Goal: Task Accomplishment & Management: Manage account settings

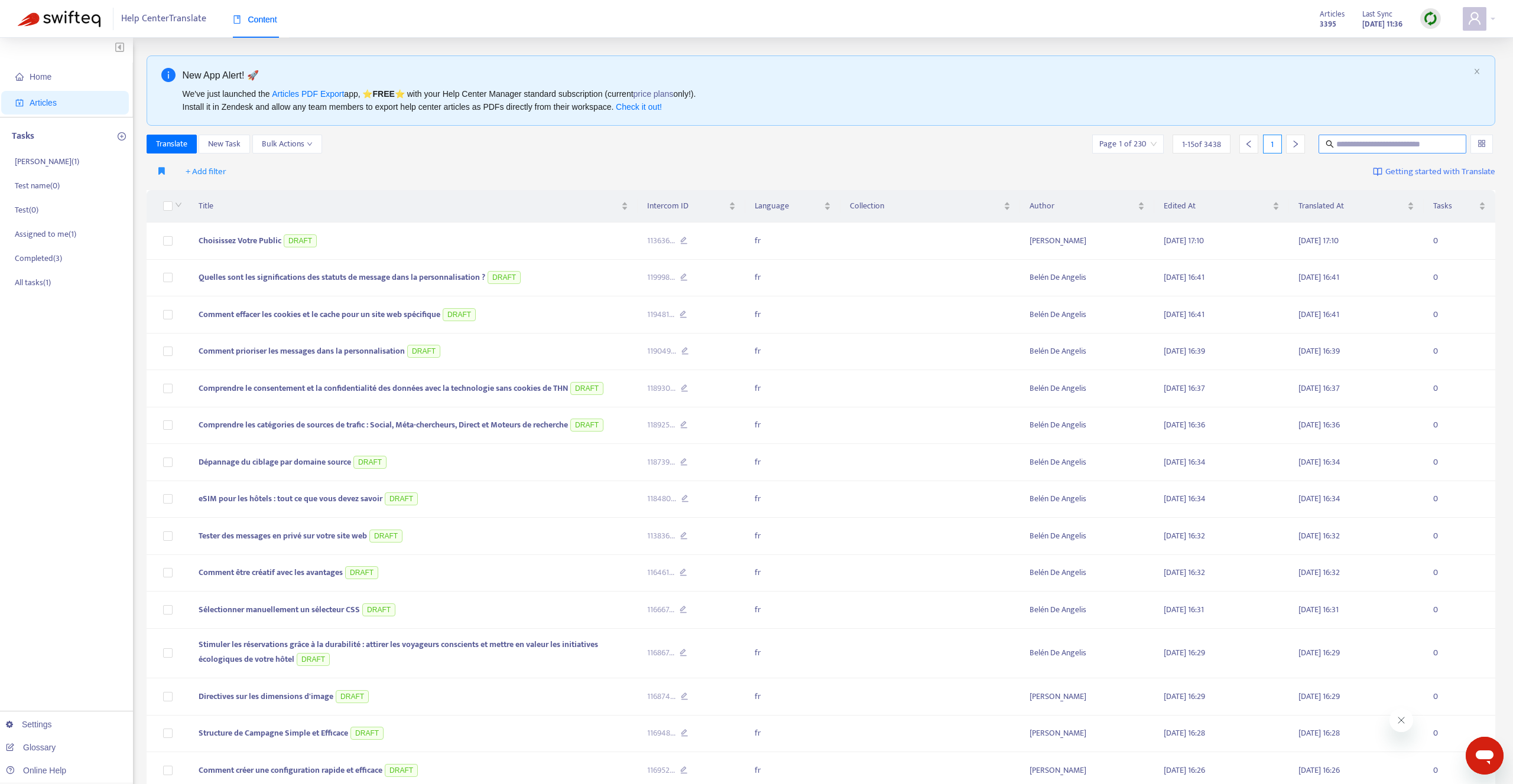
click at [1349, 141] on input "text" at bounding box center [1393, 144] width 114 height 13
paste input "**********"
type input "**********"
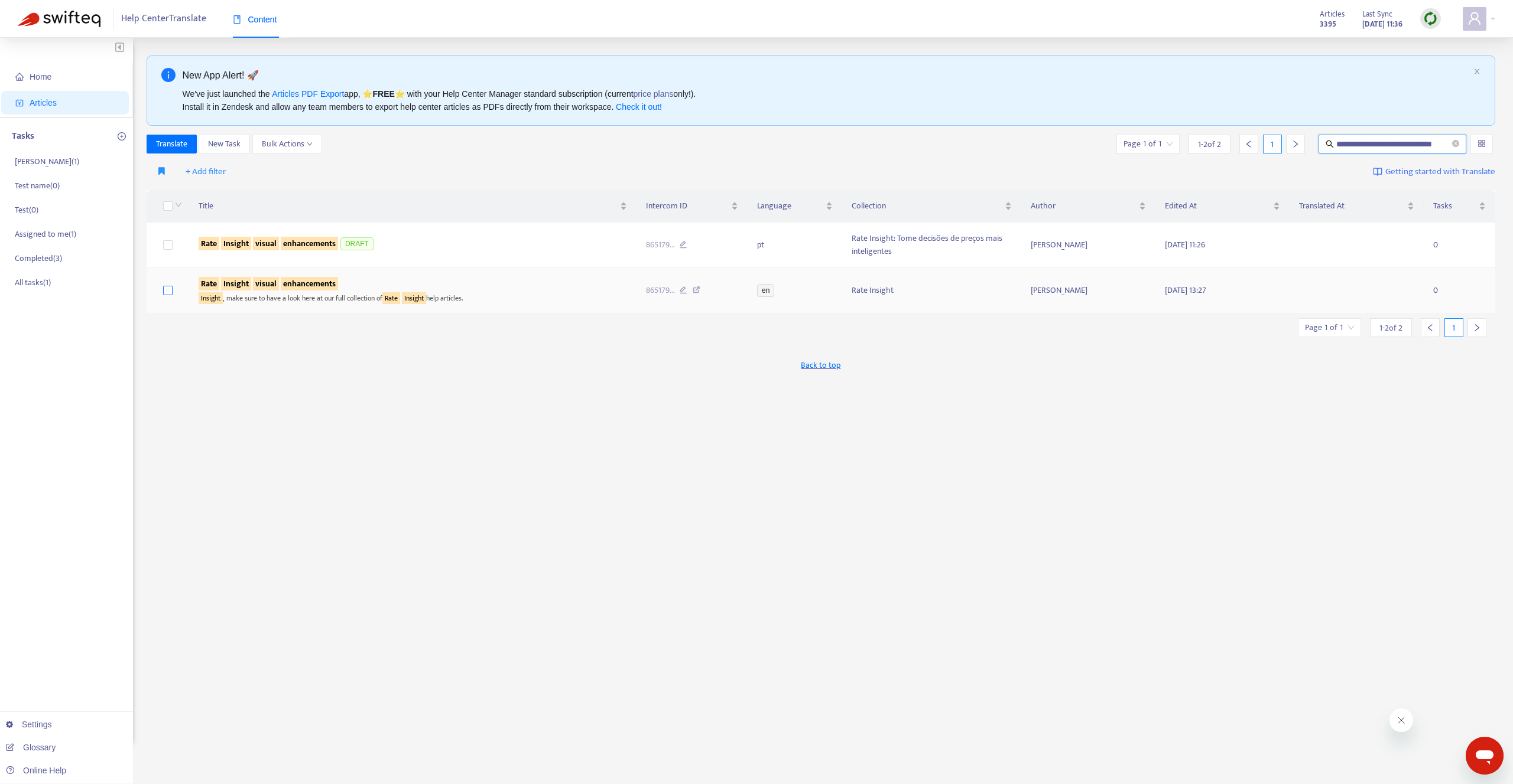
scroll to position [0, 0]
click at [166, 285] on label at bounding box center [168, 290] width 10 height 13
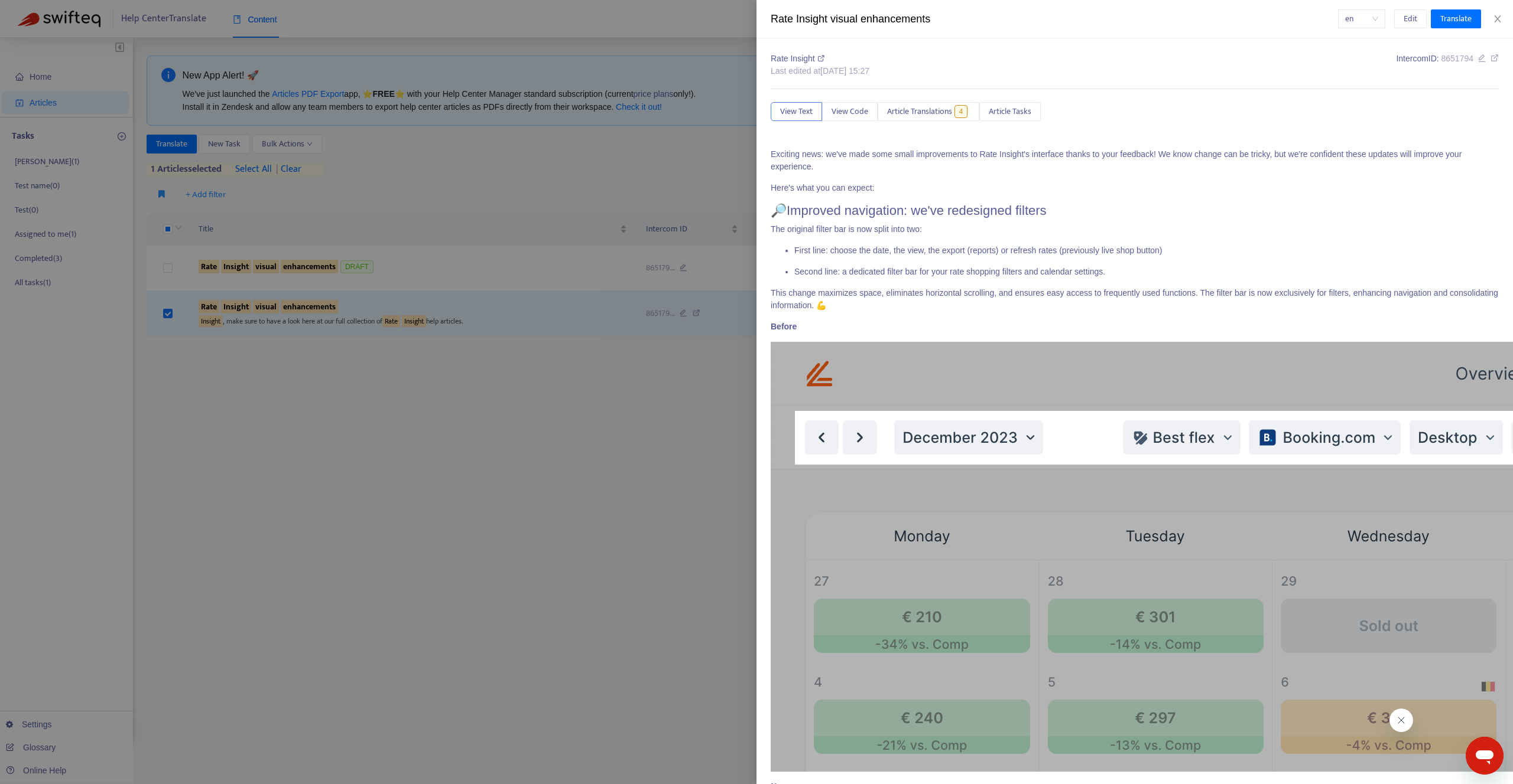
click at [344, 213] on div at bounding box center [756, 392] width 1513 height 784
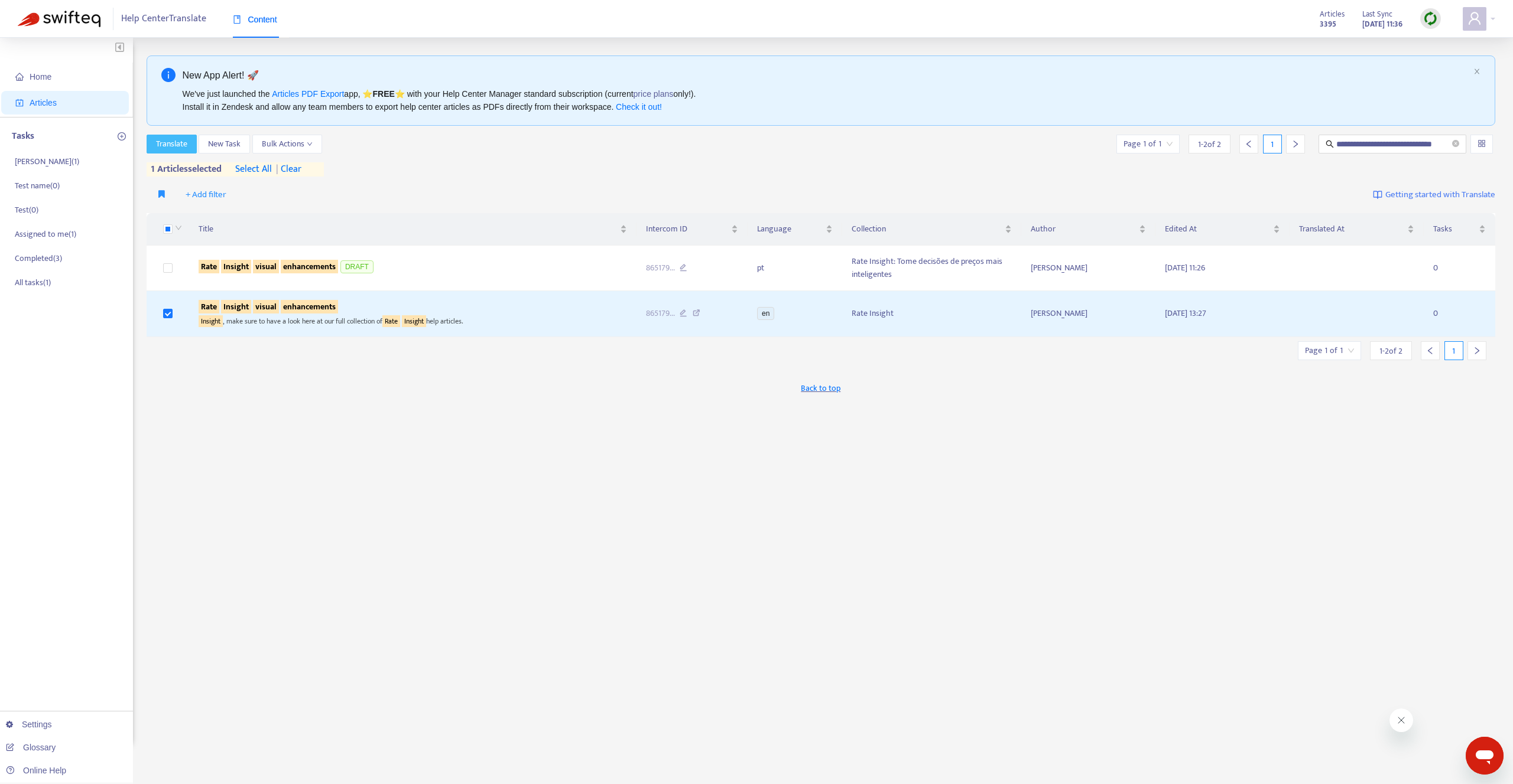
click at [185, 145] on span "Translate" at bounding box center [171, 144] width 31 height 13
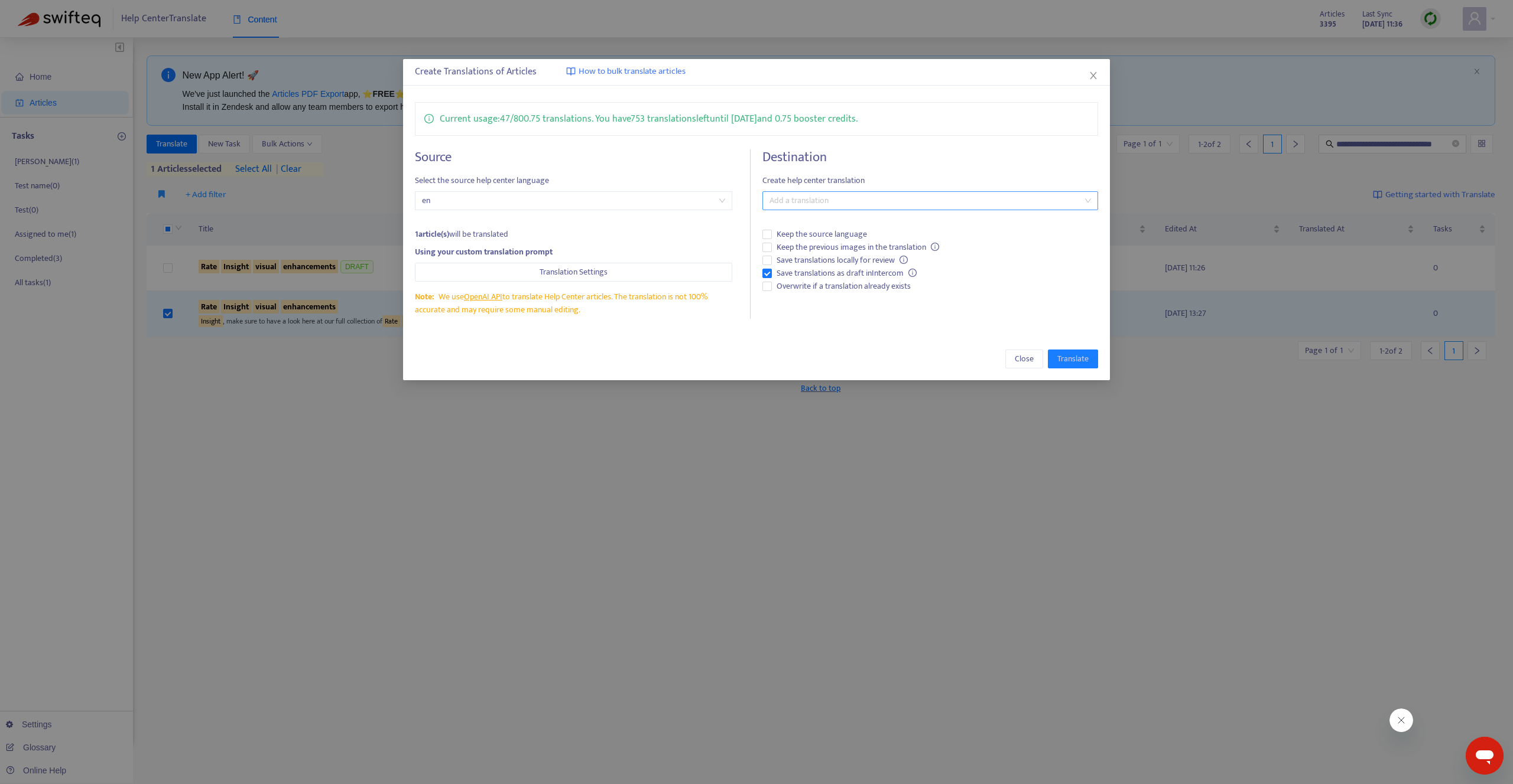
click at [819, 200] on div at bounding box center [923, 201] width 317 height 14
click at [855, 190] on div "Destination Create help center translation Add a translation Keep the source la…" at bounding box center [929, 234] width 335 height 169
click at [607, 275] on button "Translation Settings" at bounding box center [574, 272] width 317 height 19
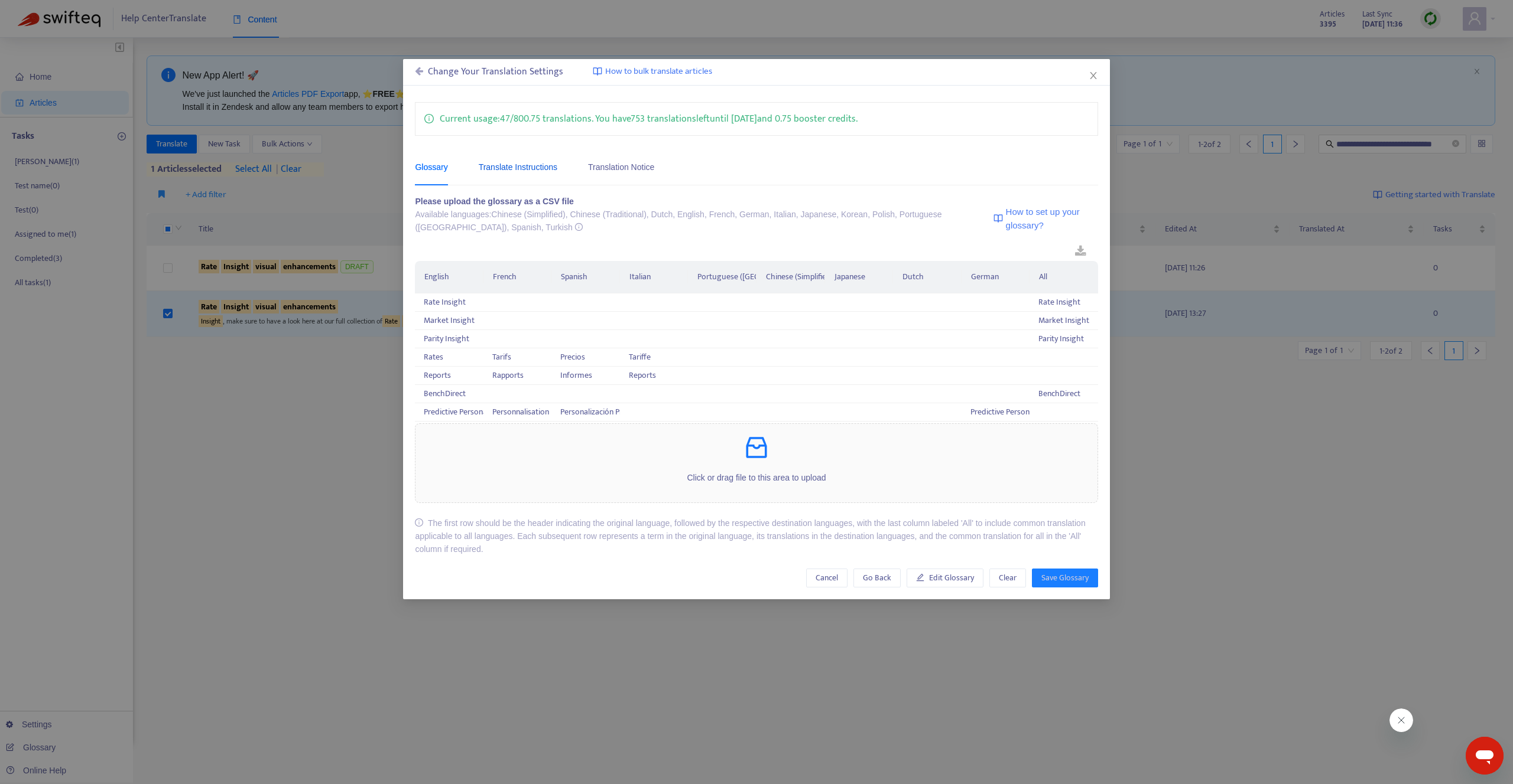
click at [539, 170] on div "Translate Instructions" at bounding box center [518, 166] width 78 height 13
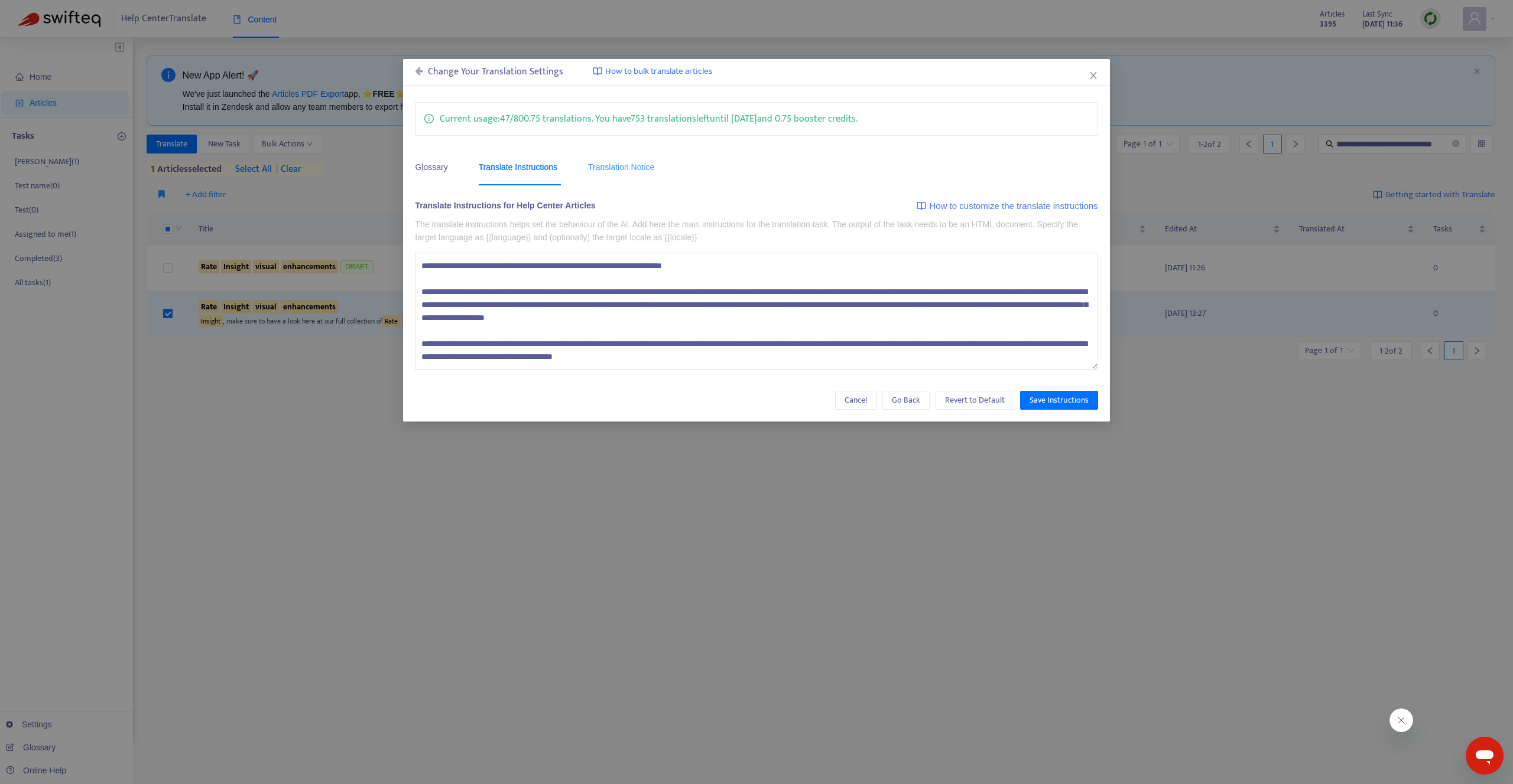
click at [643, 173] on div "Translation Notice" at bounding box center [621, 167] width 67 height 36
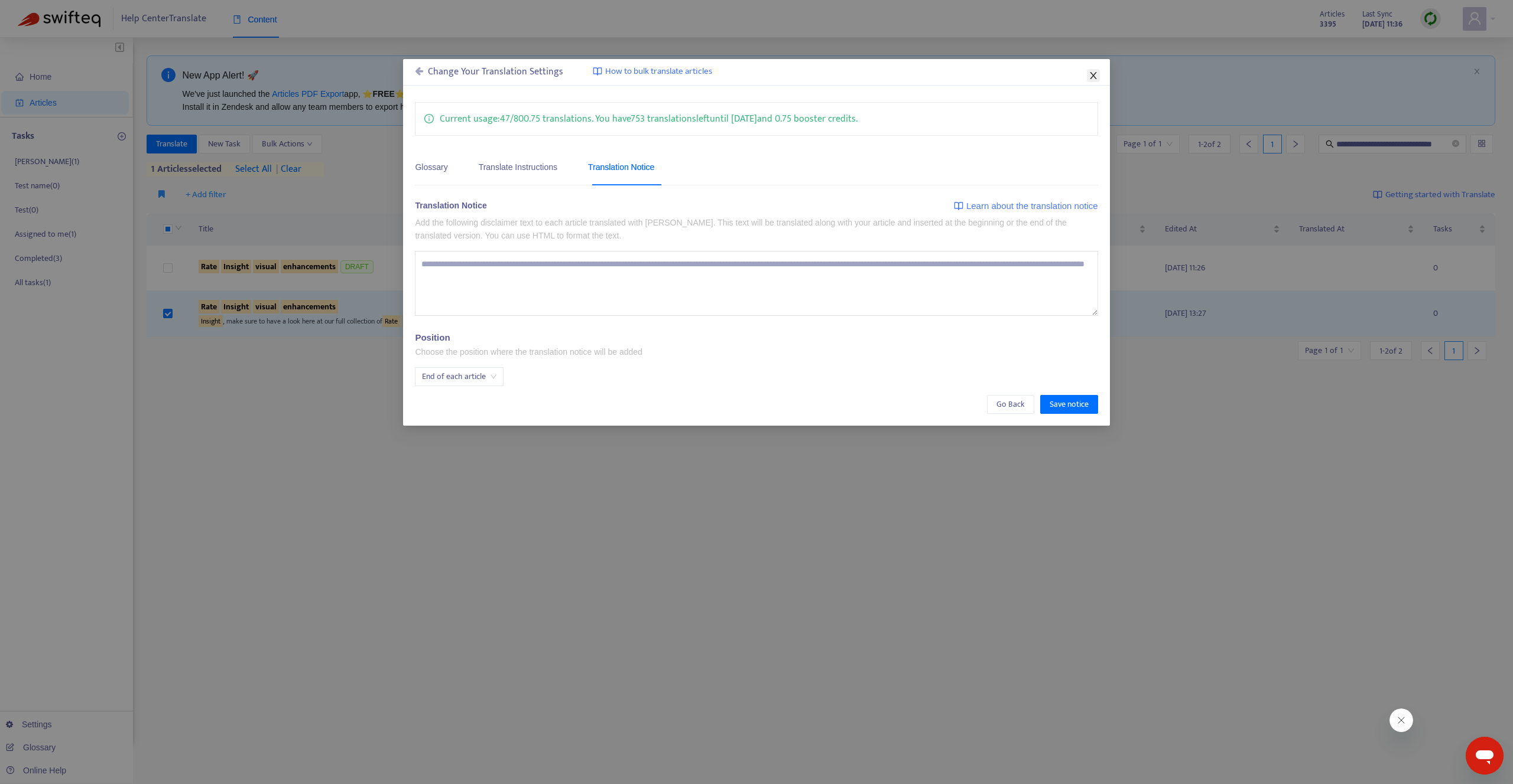
click at [1091, 79] on icon "close" at bounding box center [1093, 75] width 10 height 10
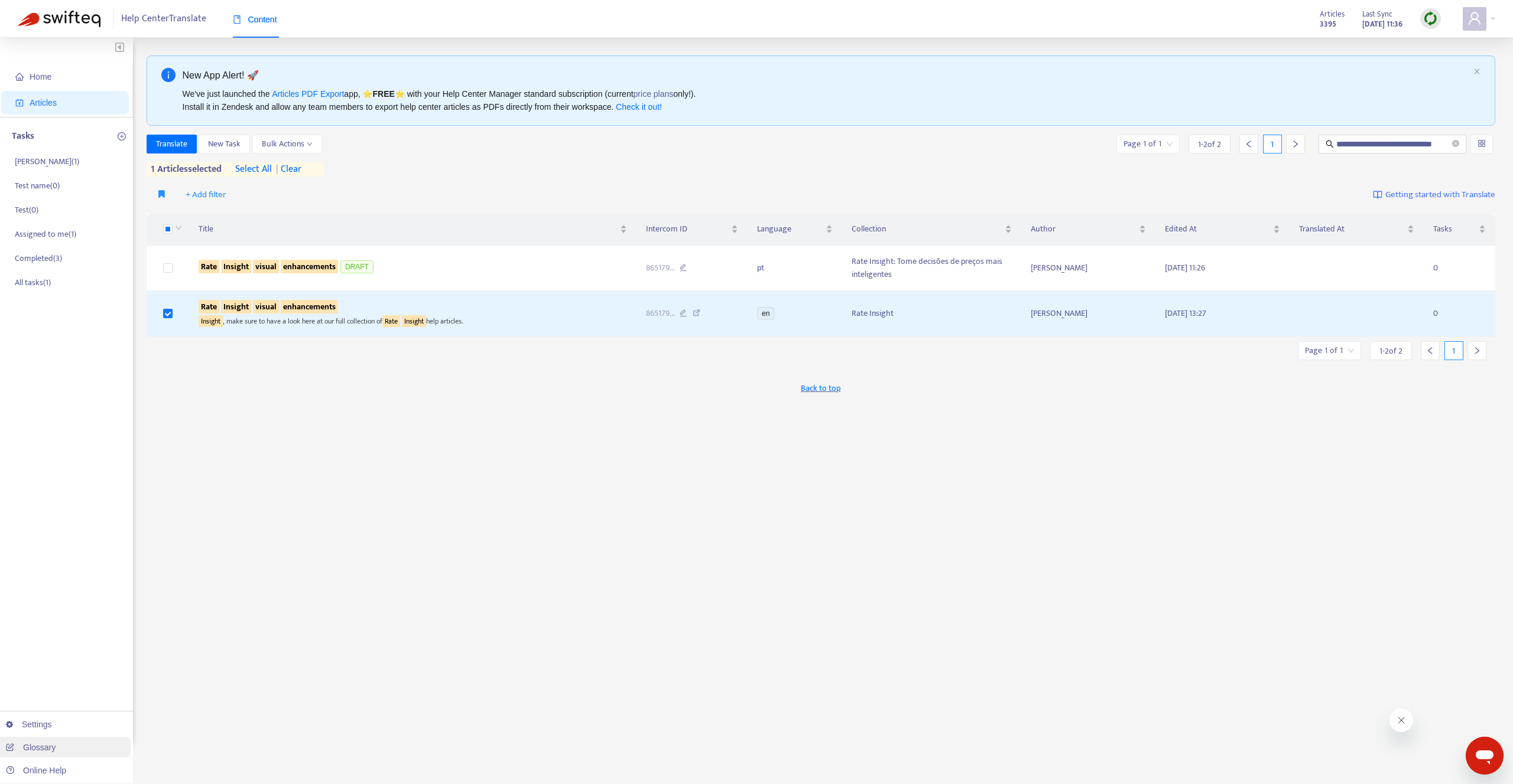
click at [56, 743] on link "Glossary" at bounding box center [30, 748] width 50 height 10
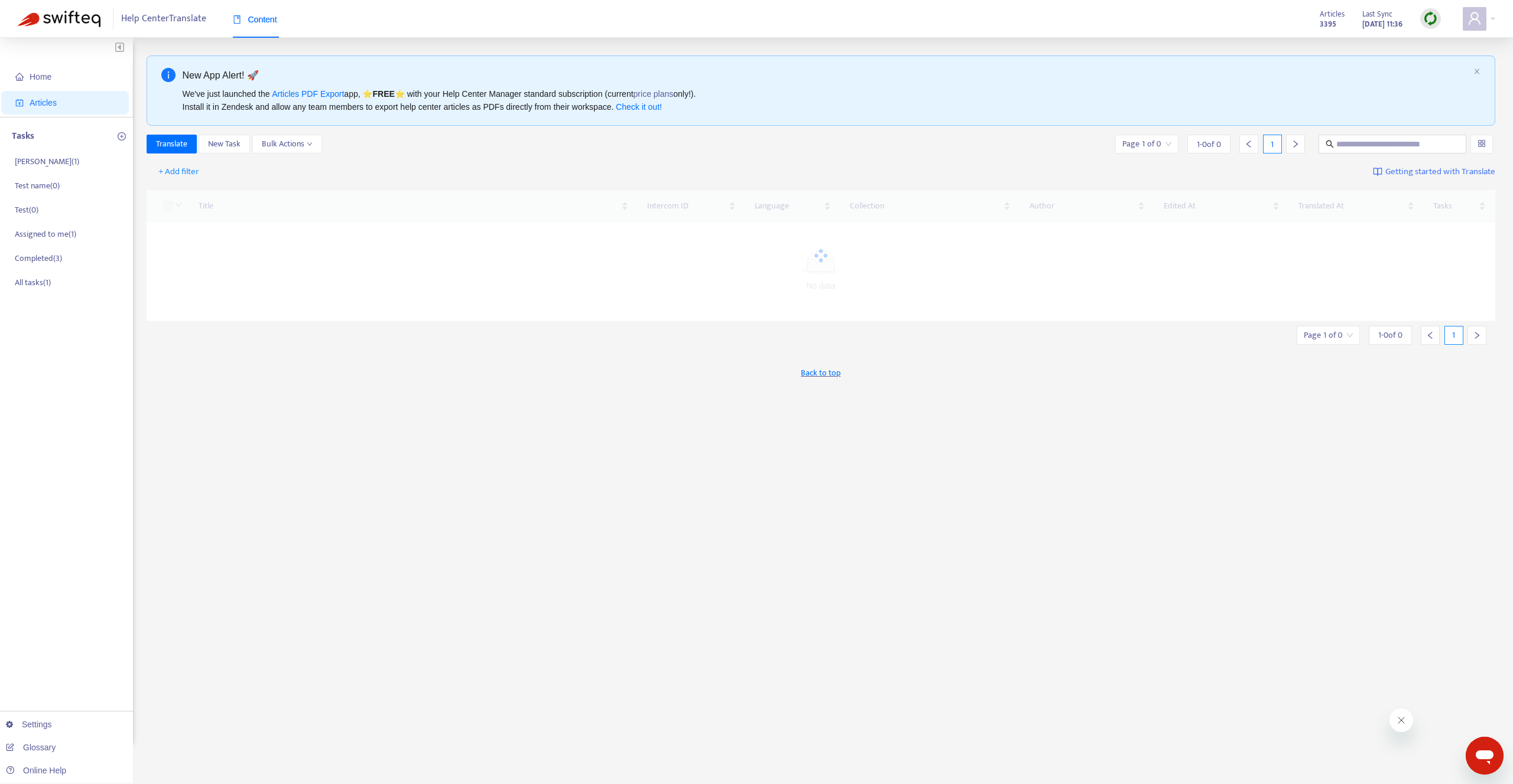
click at [41, 713] on ul "Settings Glossary Online Help" at bounding box center [64, 748] width 139 height 72
click at [38, 720] on link "Settings" at bounding box center [28, 725] width 46 height 10
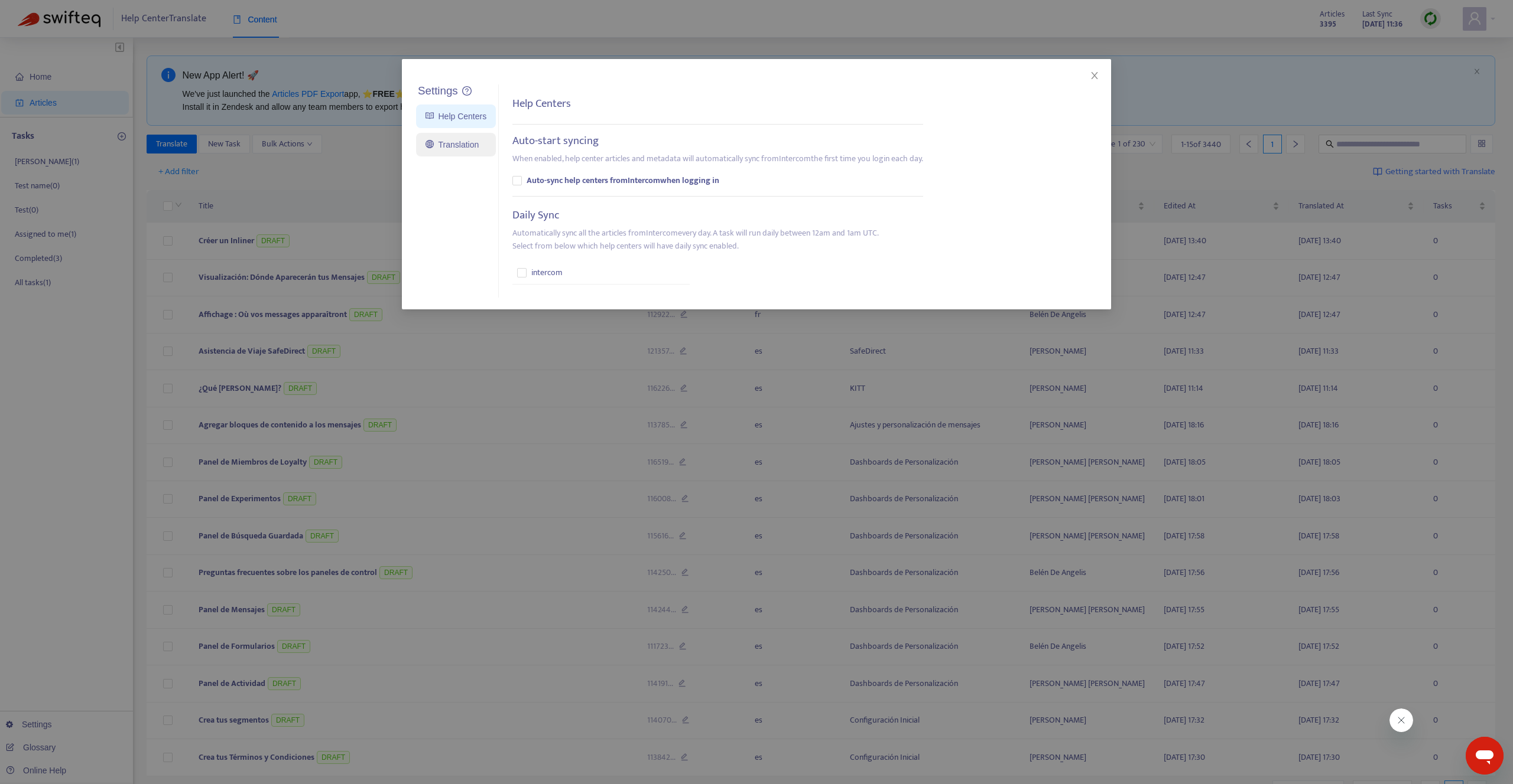
click at [473, 145] on link "Translation" at bounding box center [451, 145] width 53 height 10
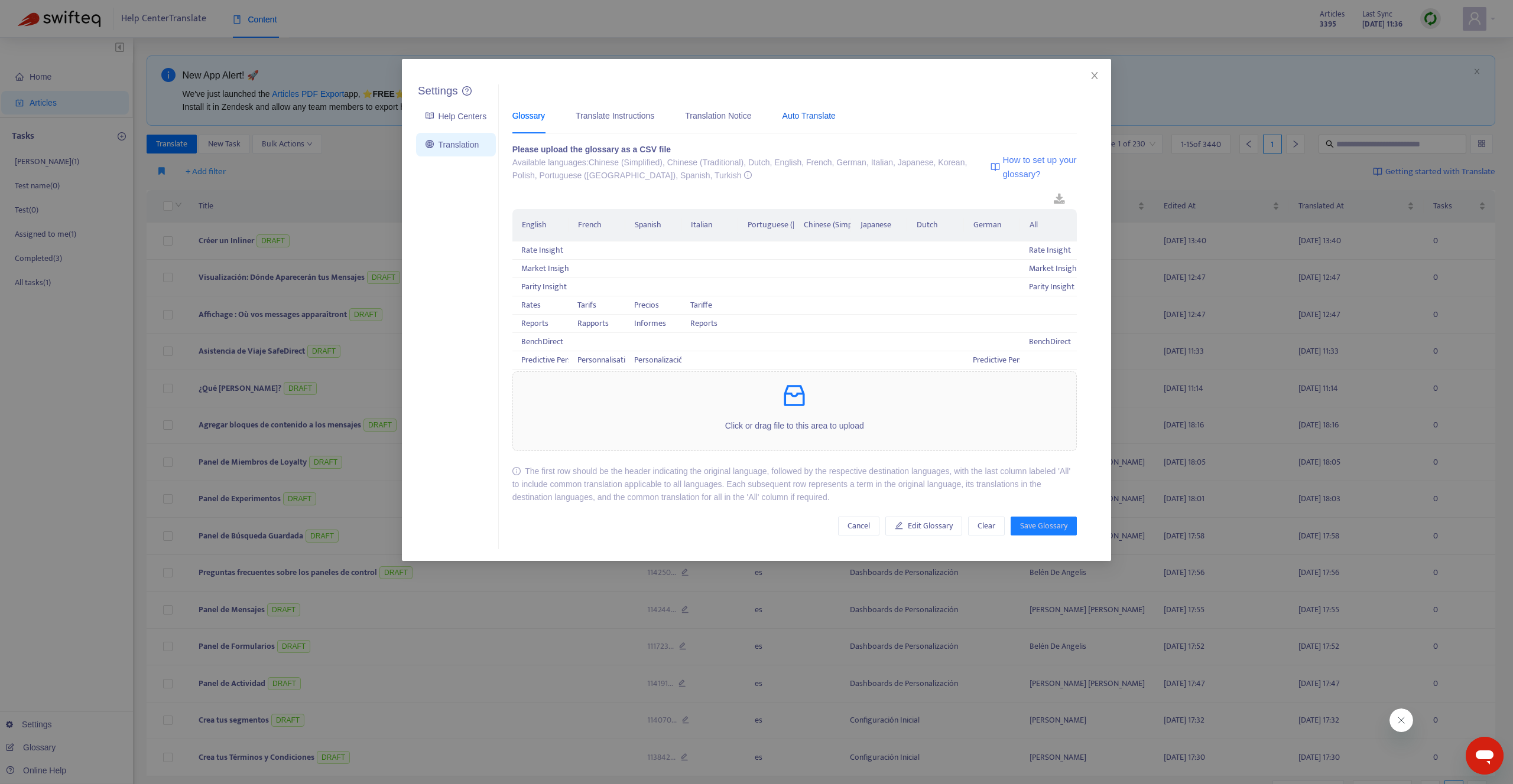
click at [803, 116] on div "Auto Translate" at bounding box center [809, 115] width 53 height 13
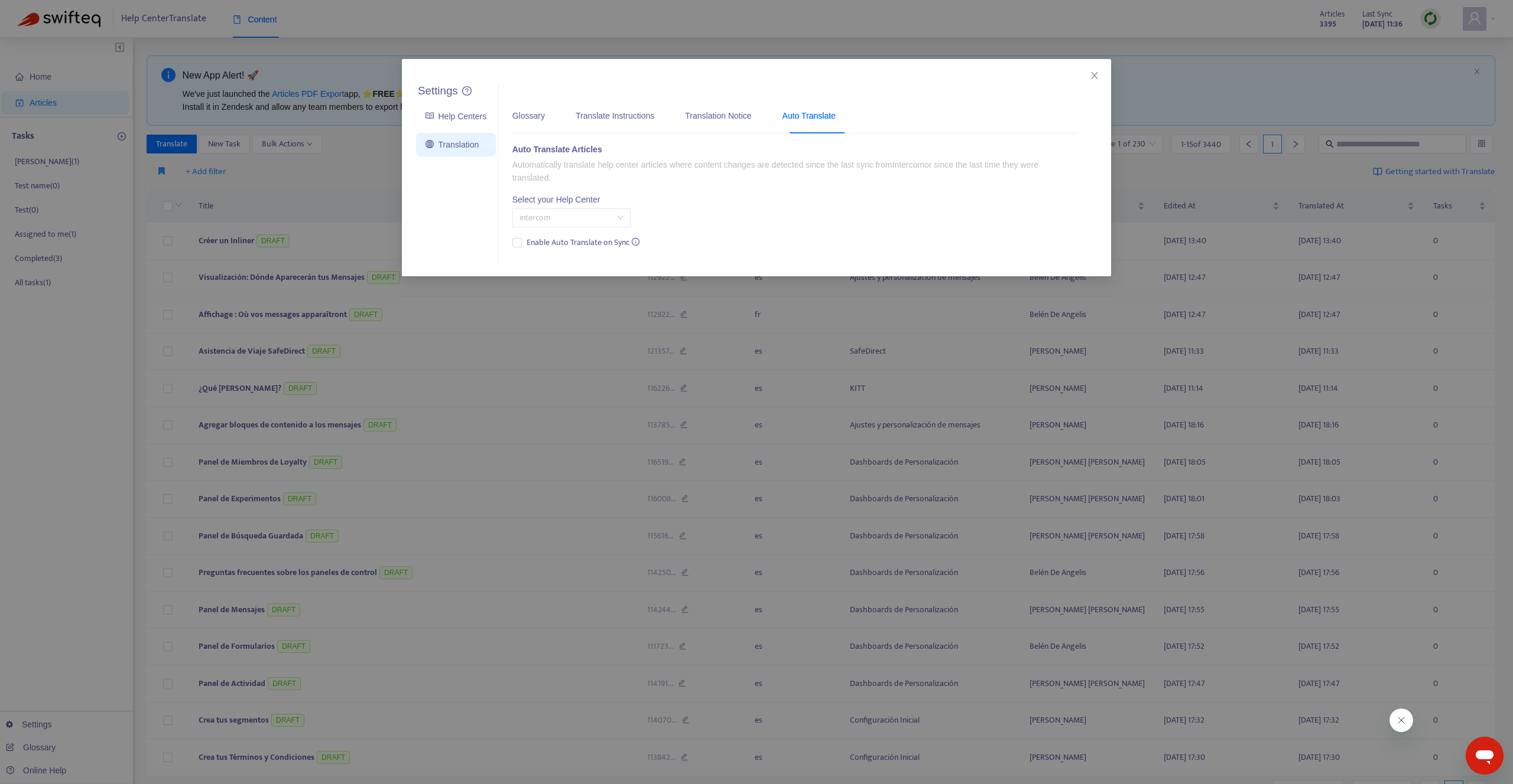
click at [608, 213] on span "intercom" at bounding box center [571, 218] width 104 height 18
click at [621, 196] on div "Select your Help Center" at bounding box center [571, 199] width 118 height 13
click at [736, 110] on div "Translation Notice" at bounding box center [718, 115] width 67 height 13
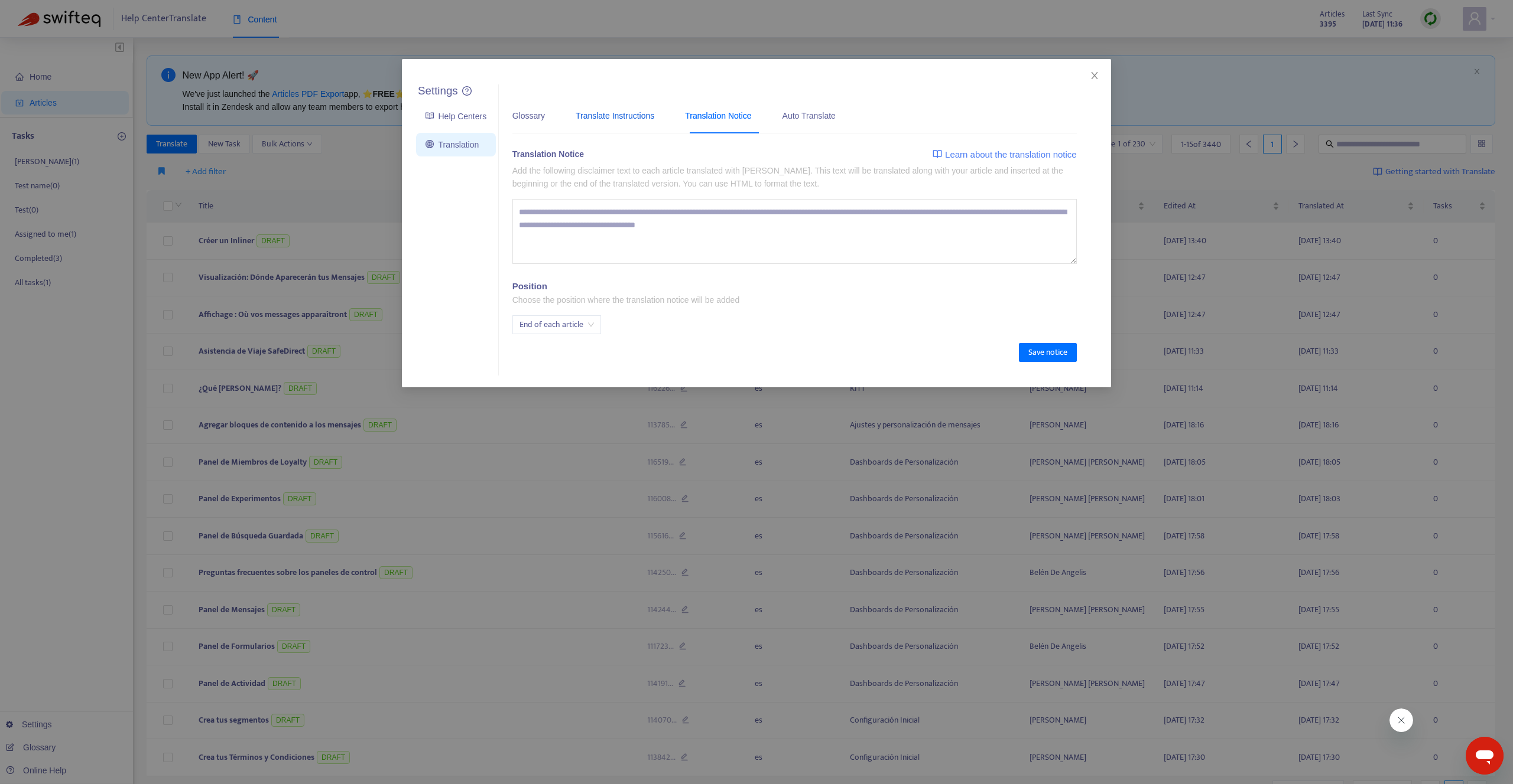
click at [654, 110] on div "Translate Instructions" at bounding box center [615, 115] width 78 height 13
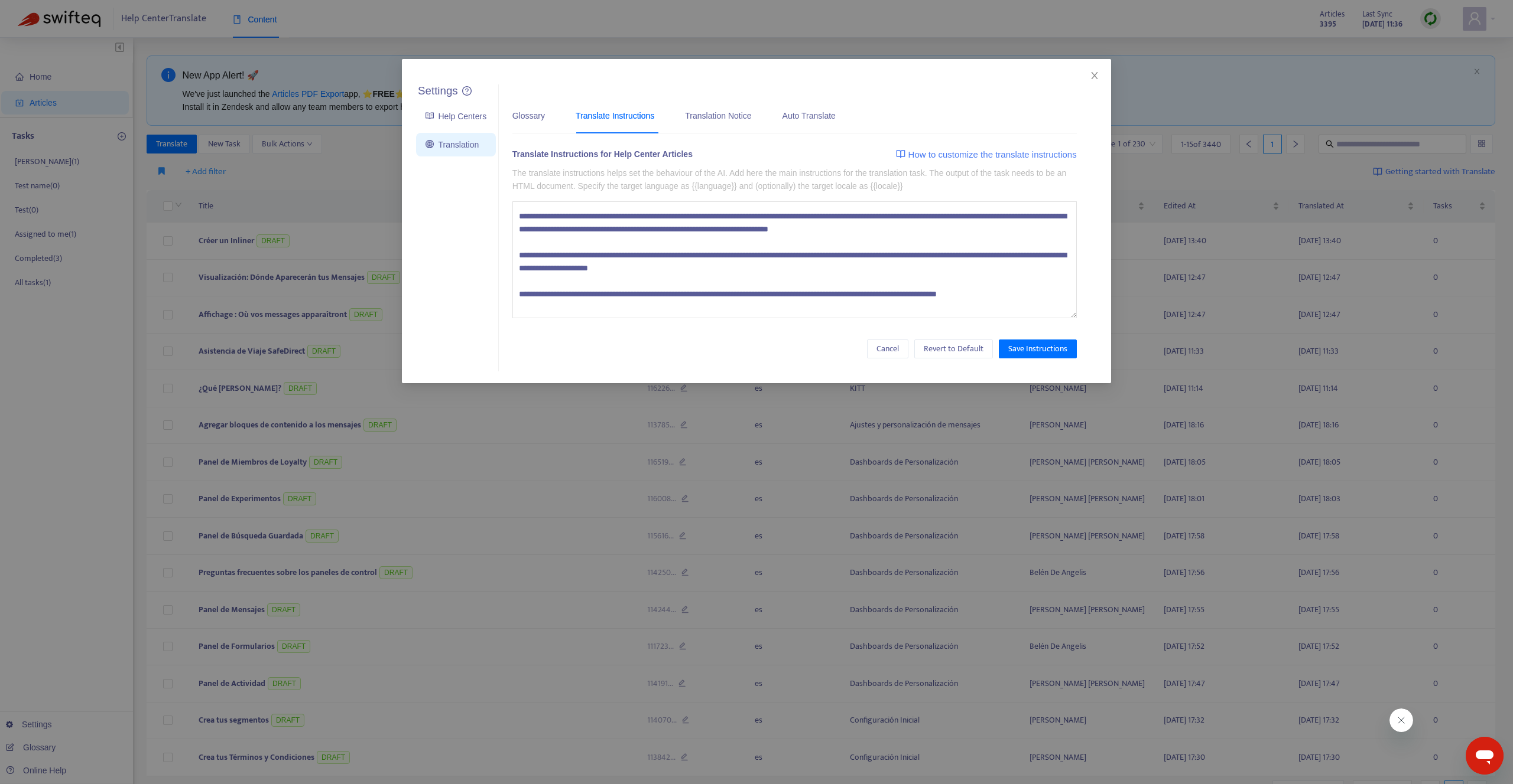
scroll to position [79, 0]
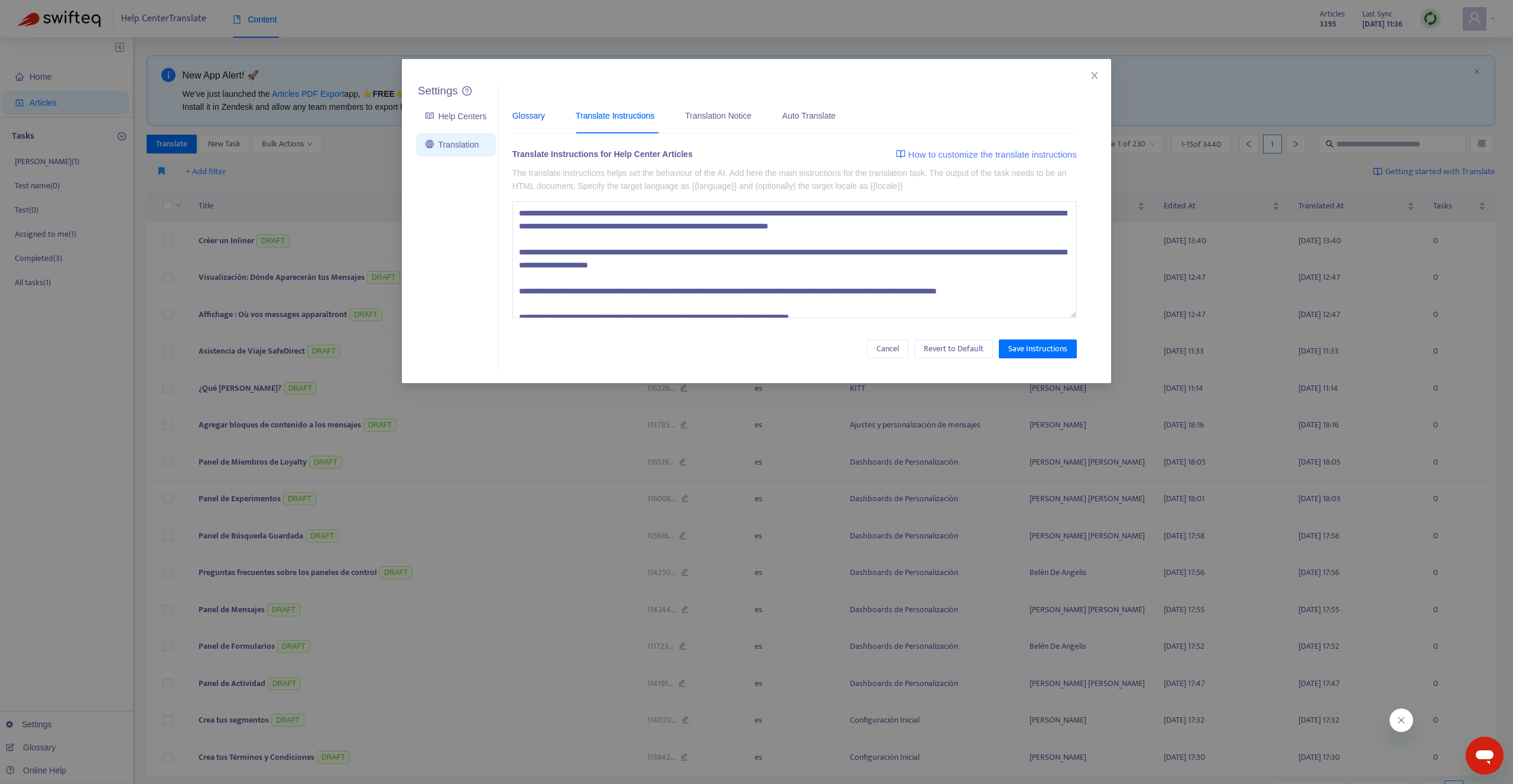
click at [533, 112] on div "Glossary" at bounding box center [528, 115] width 32 height 13
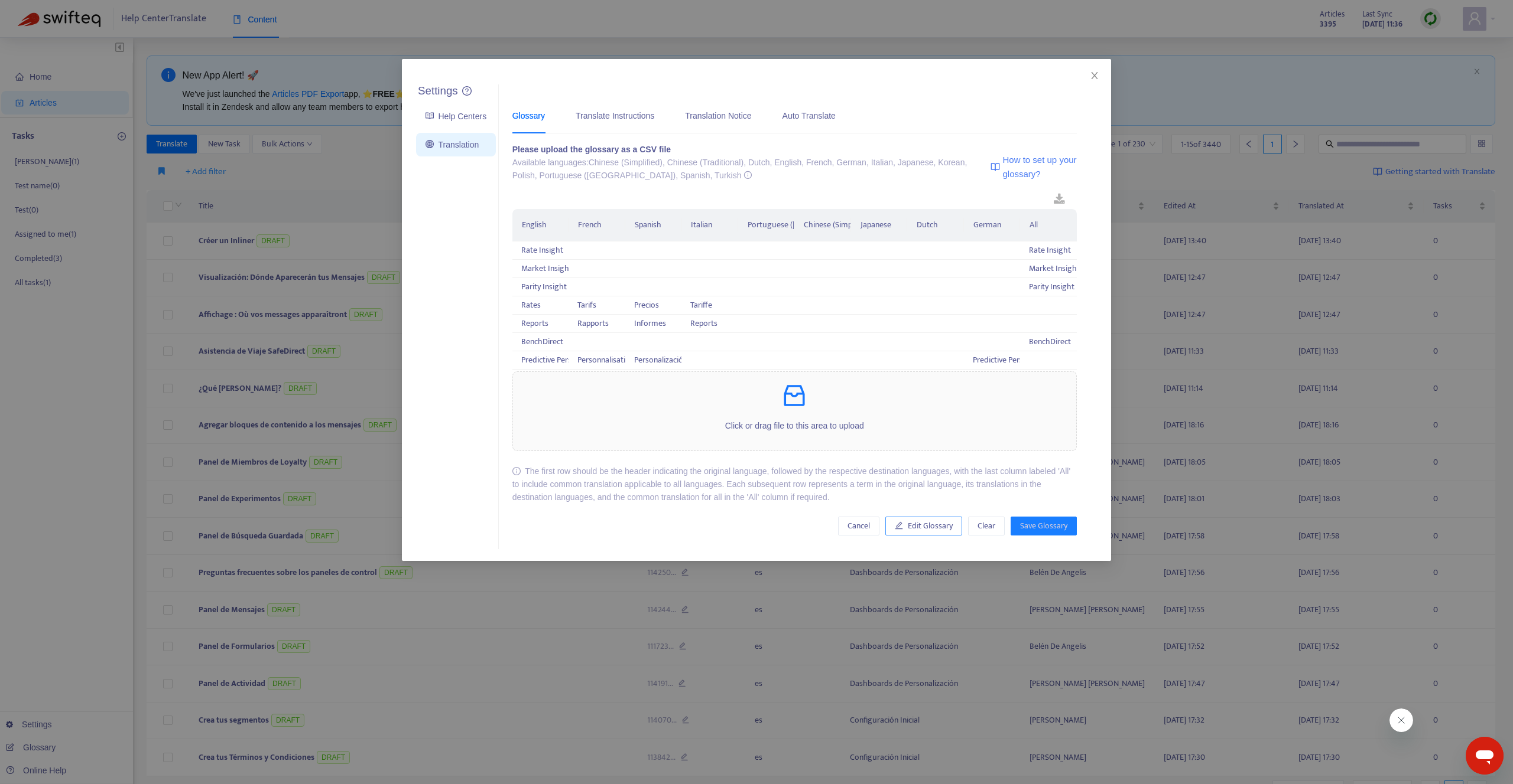
click at [899, 519] on button "Edit Glossary" at bounding box center [923, 526] width 76 height 19
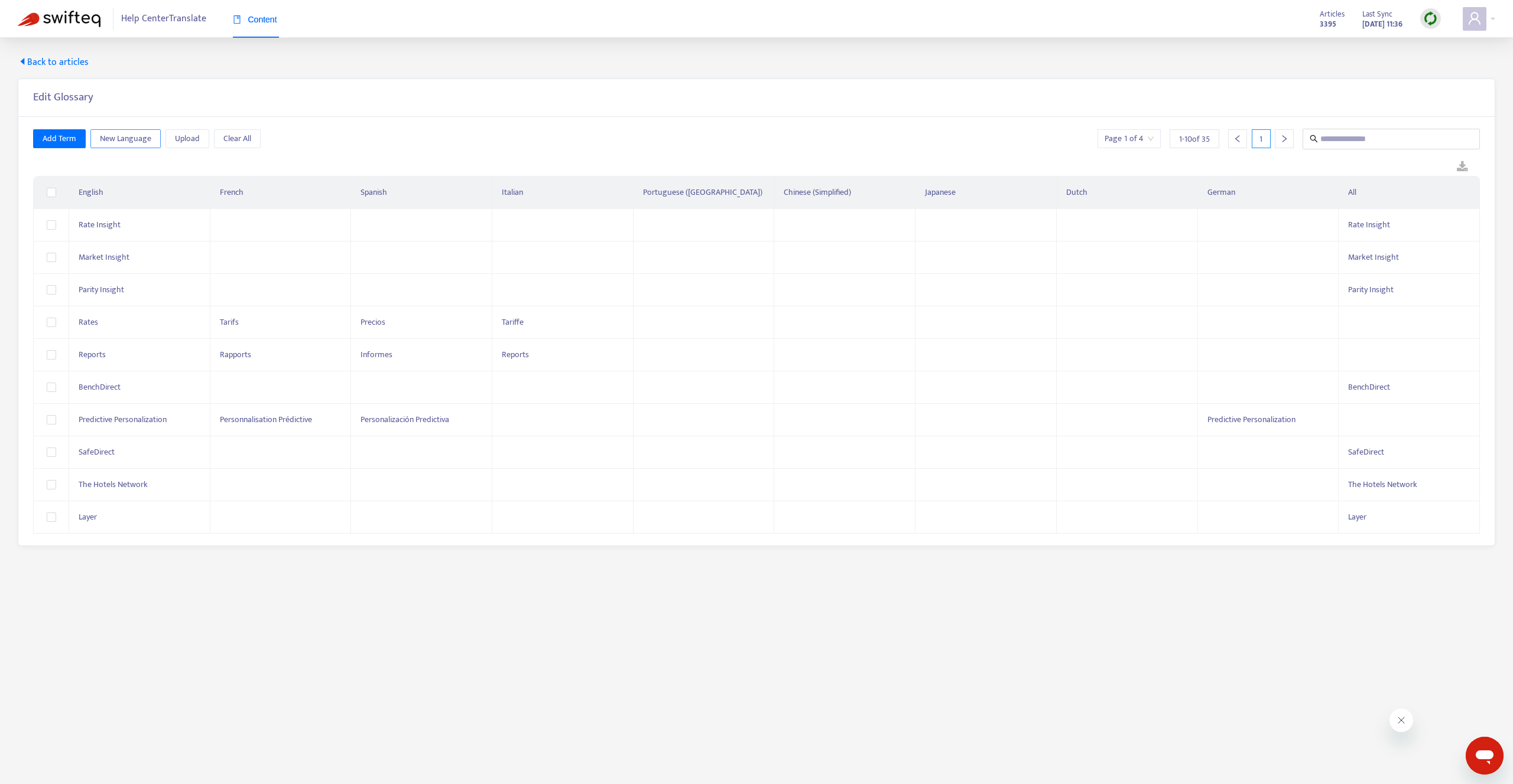
click at [147, 140] on span "New Language" at bounding box center [125, 138] width 51 height 13
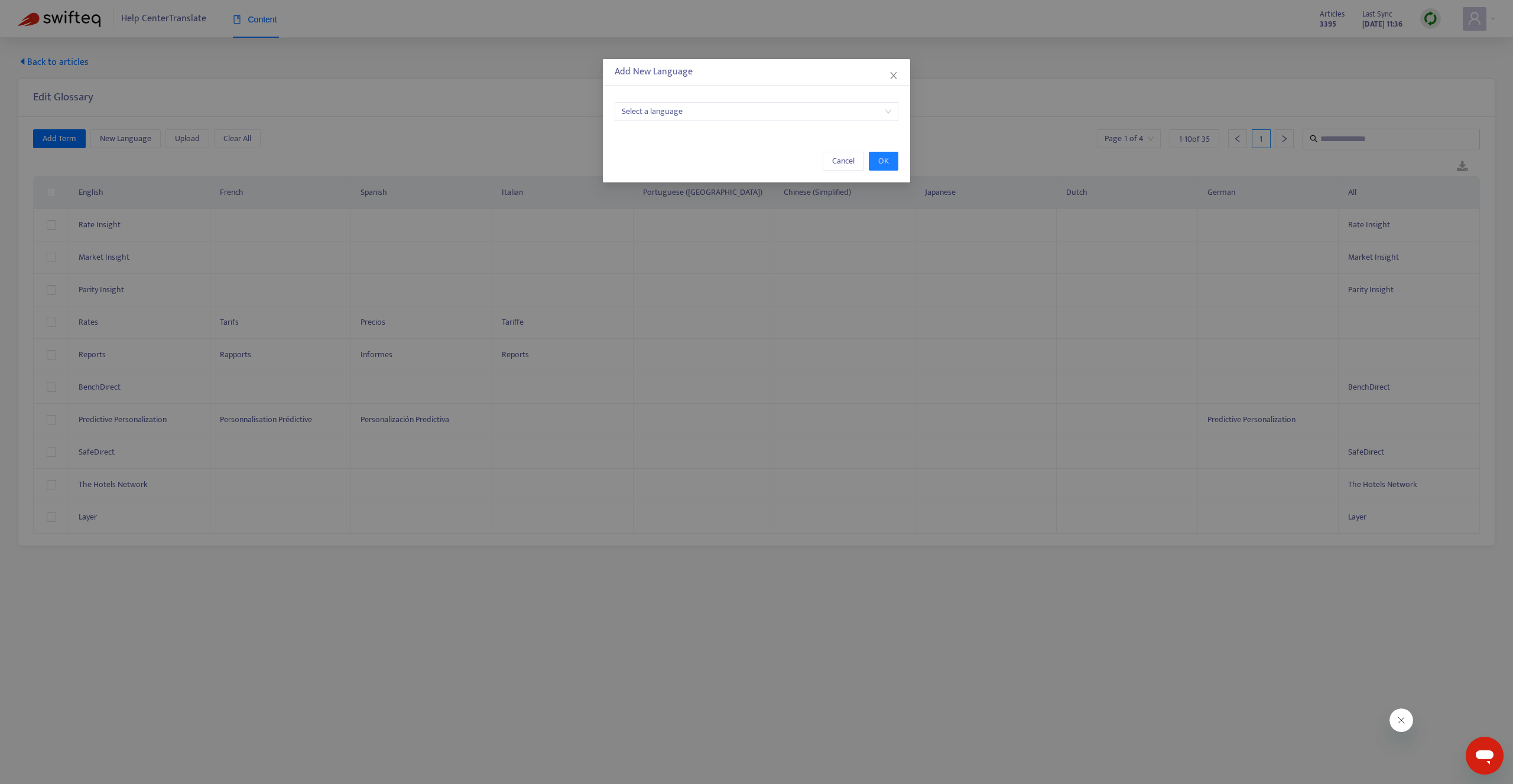
click at [672, 105] on input "search" at bounding box center [756, 112] width 269 height 18
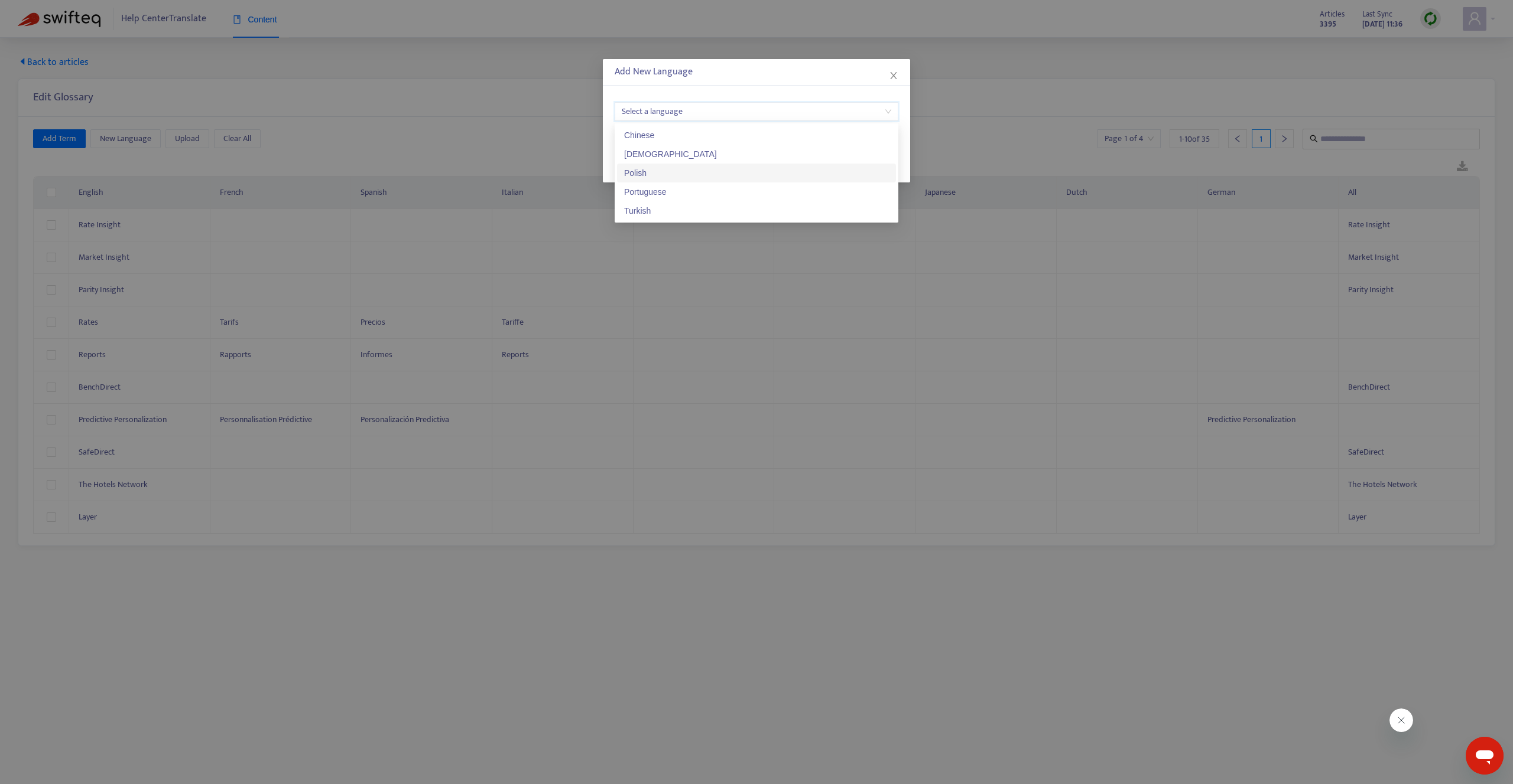
click at [558, 127] on div "Add New Language Select a language Cancel OK" at bounding box center [756, 392] width 1513 height 784
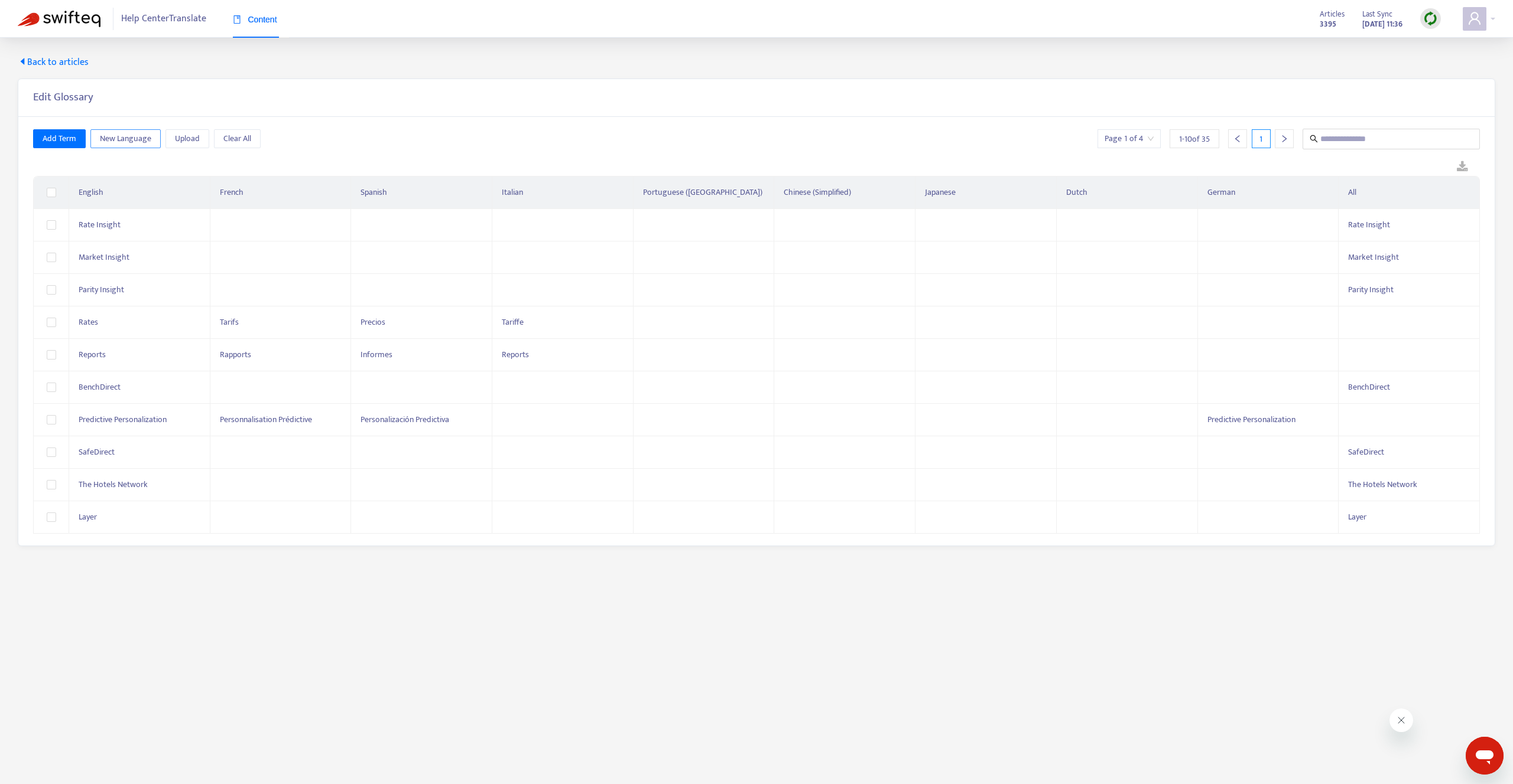
click at [125, 135] on span "New Language" at bounding box center [125, 138] width 51 height 13
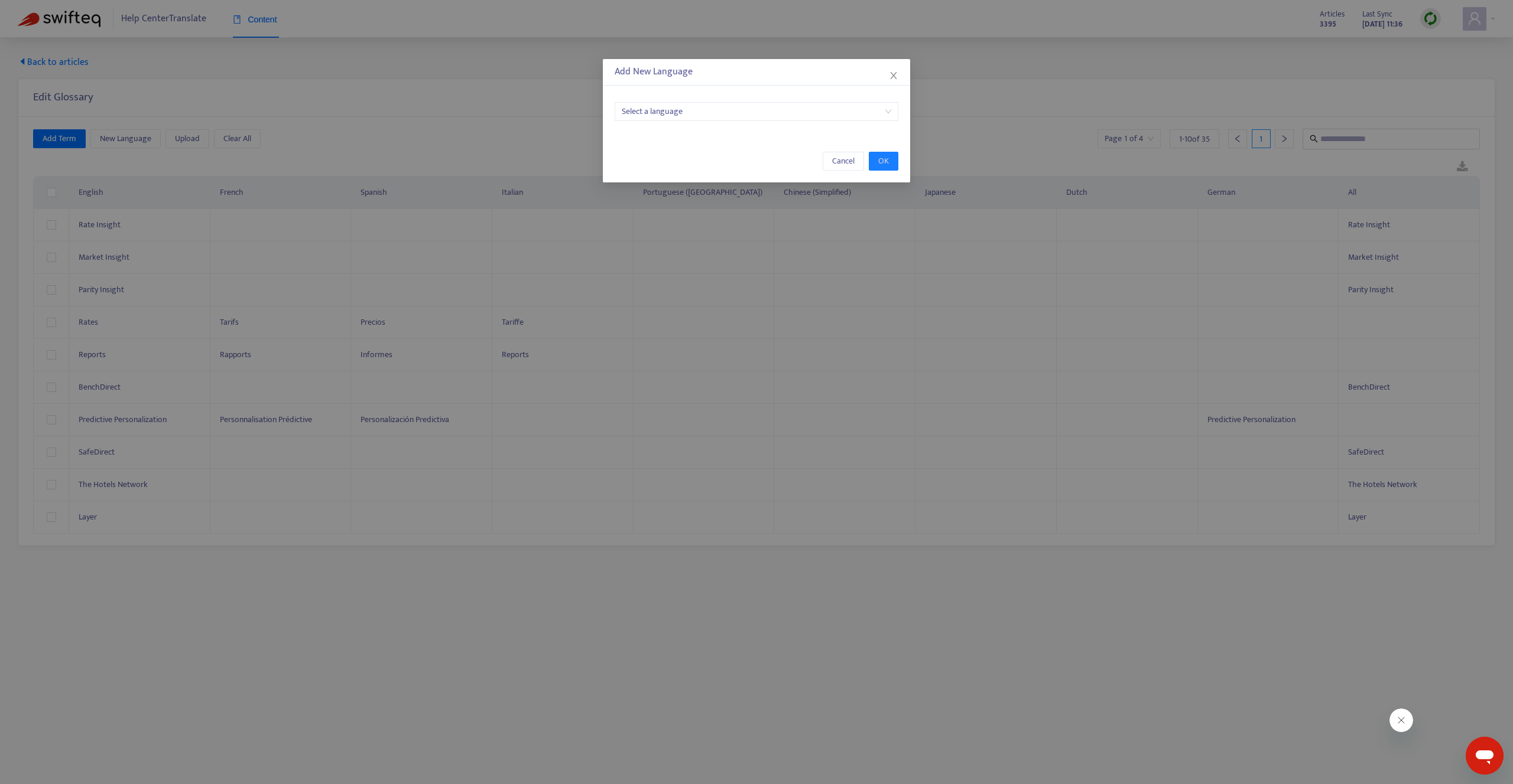
click at [739, 107] on input "search" at bounding box center [756, 112] width 269 height 18
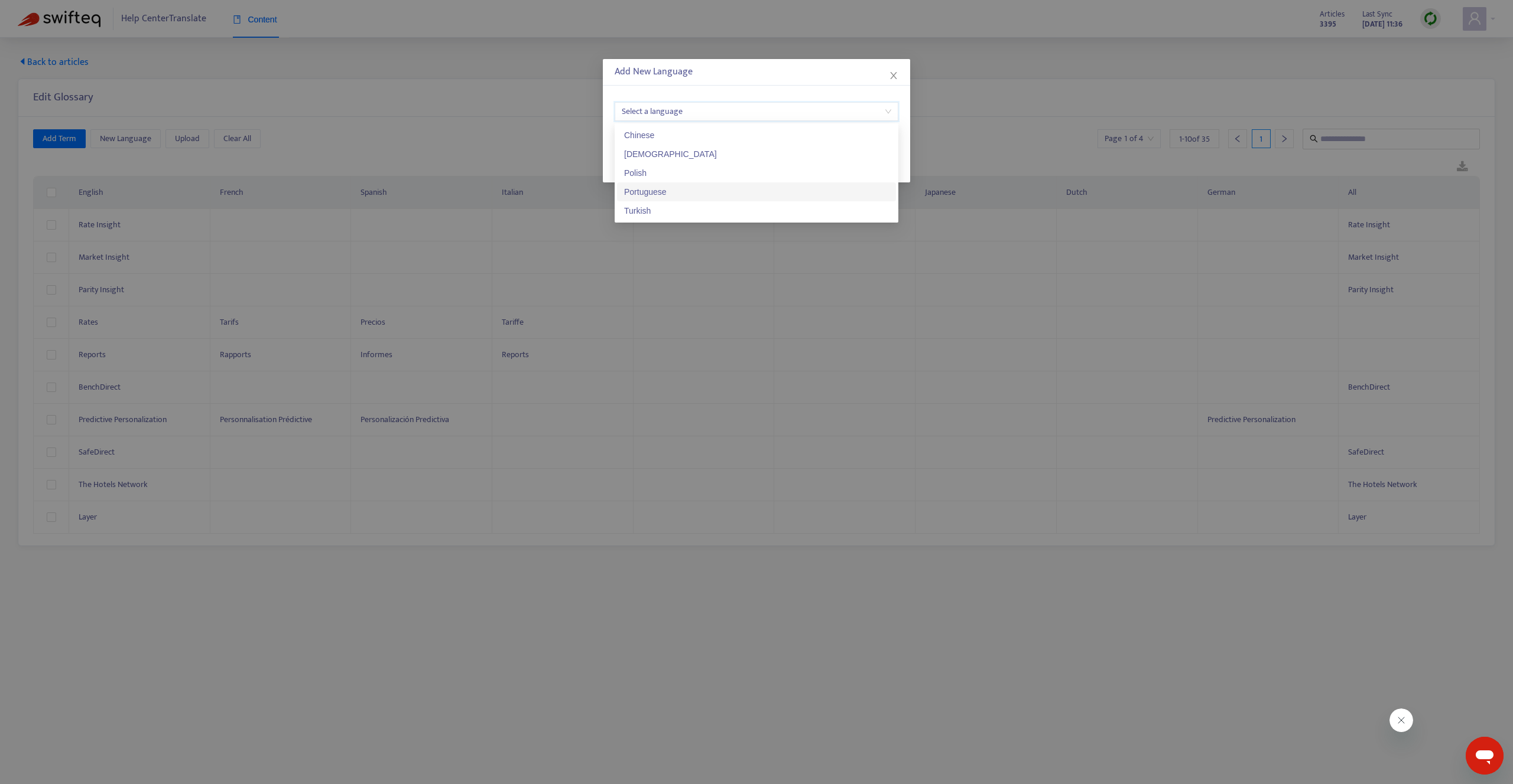
click at [693, 188] on div "Portuguese" at bounding box center [756, 191] width 264 height 13
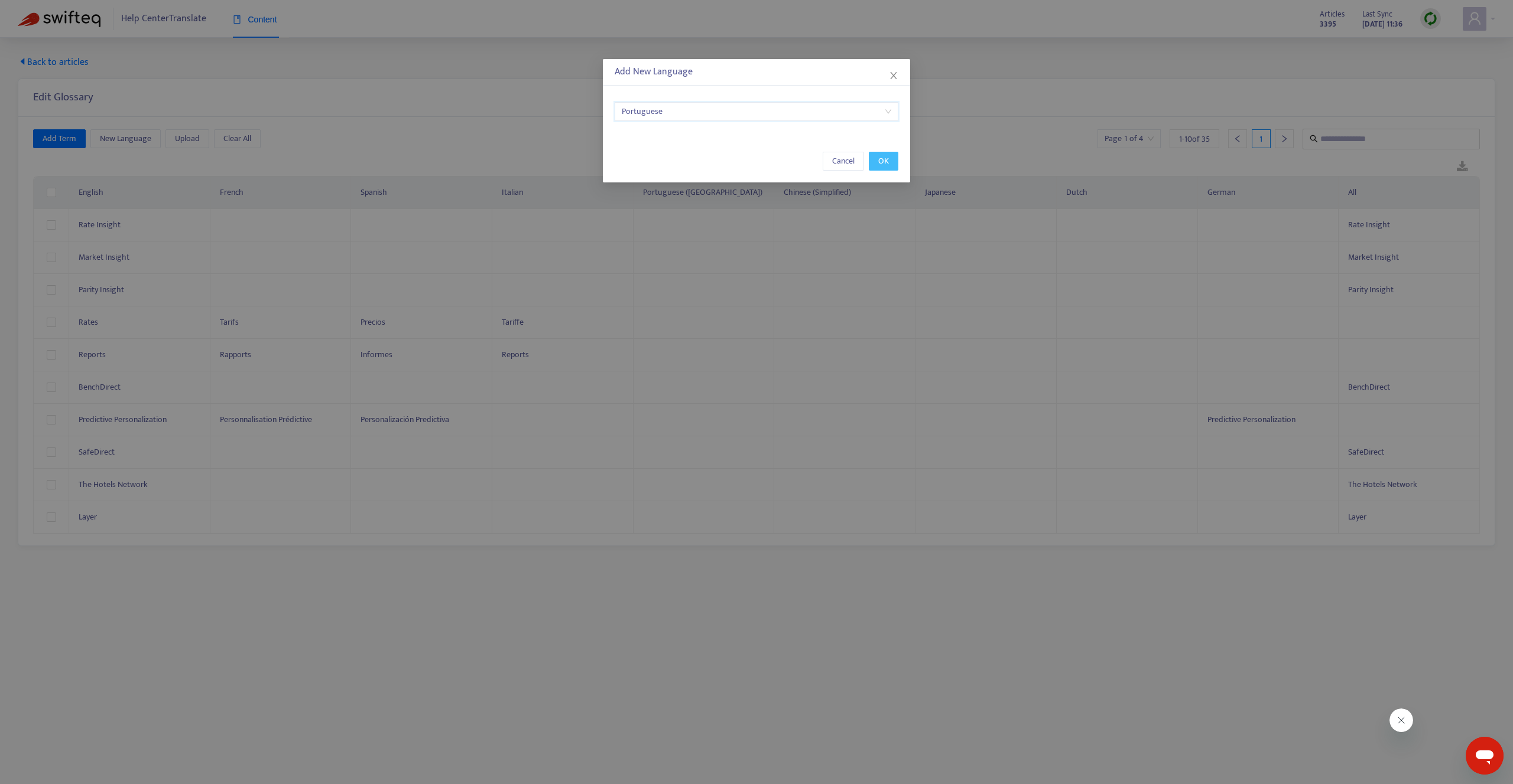
click at [895, 158] on button "OK" at bounding box center [883, 161] width 29 height 19
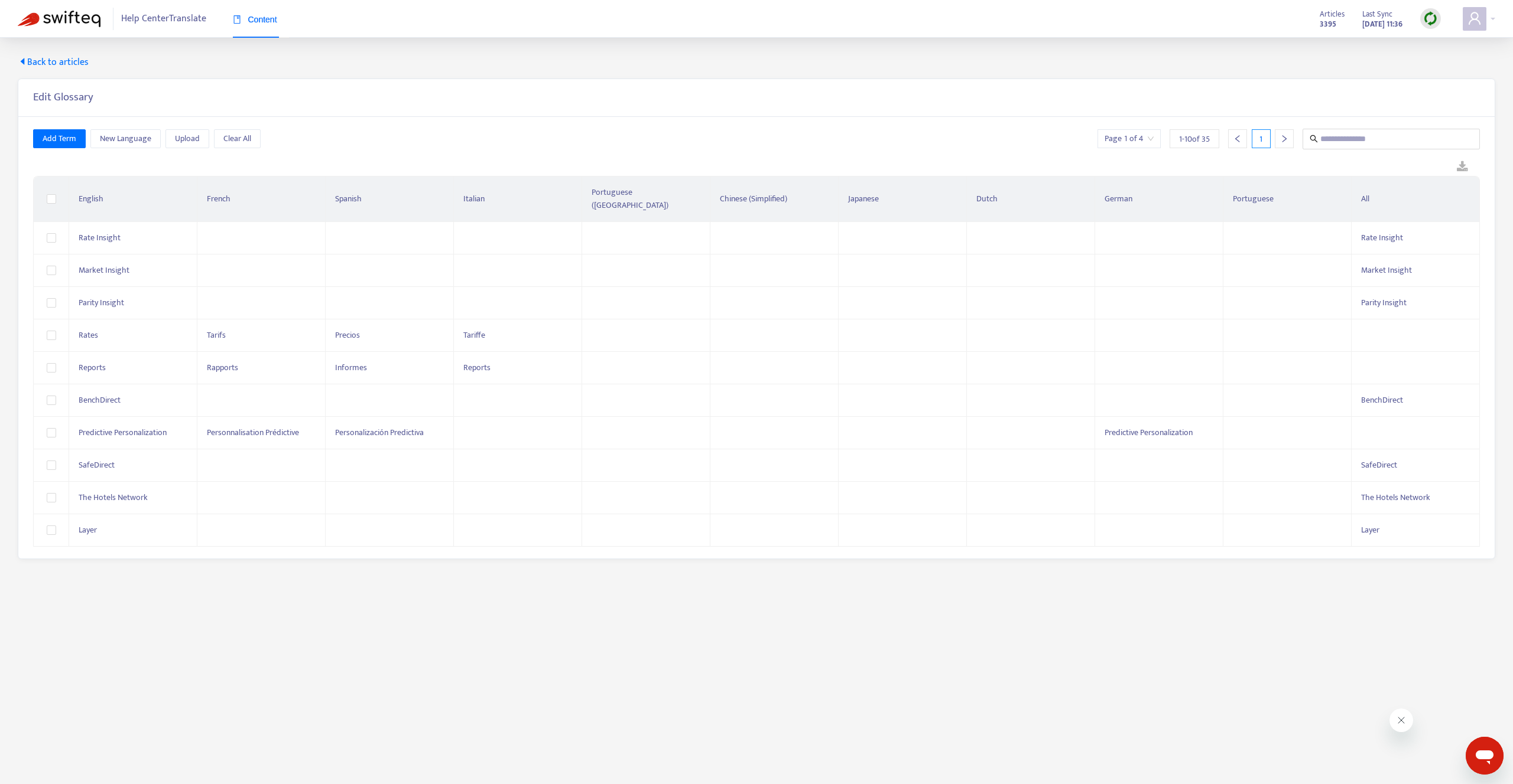
click at [489, 138] on div "Add Term New Language Upload Clear All Page 1 of 4 1 - 10 of 35 1" at bounding box center [756, 139] width 1446 height 21
click at [207, 99] on div "Edit Glossary" at bounding box center [756, 98] width 1446 height 14
click at [29, 59] on span "Back to articles" at bounding box center [53, 63] width 71 height 14
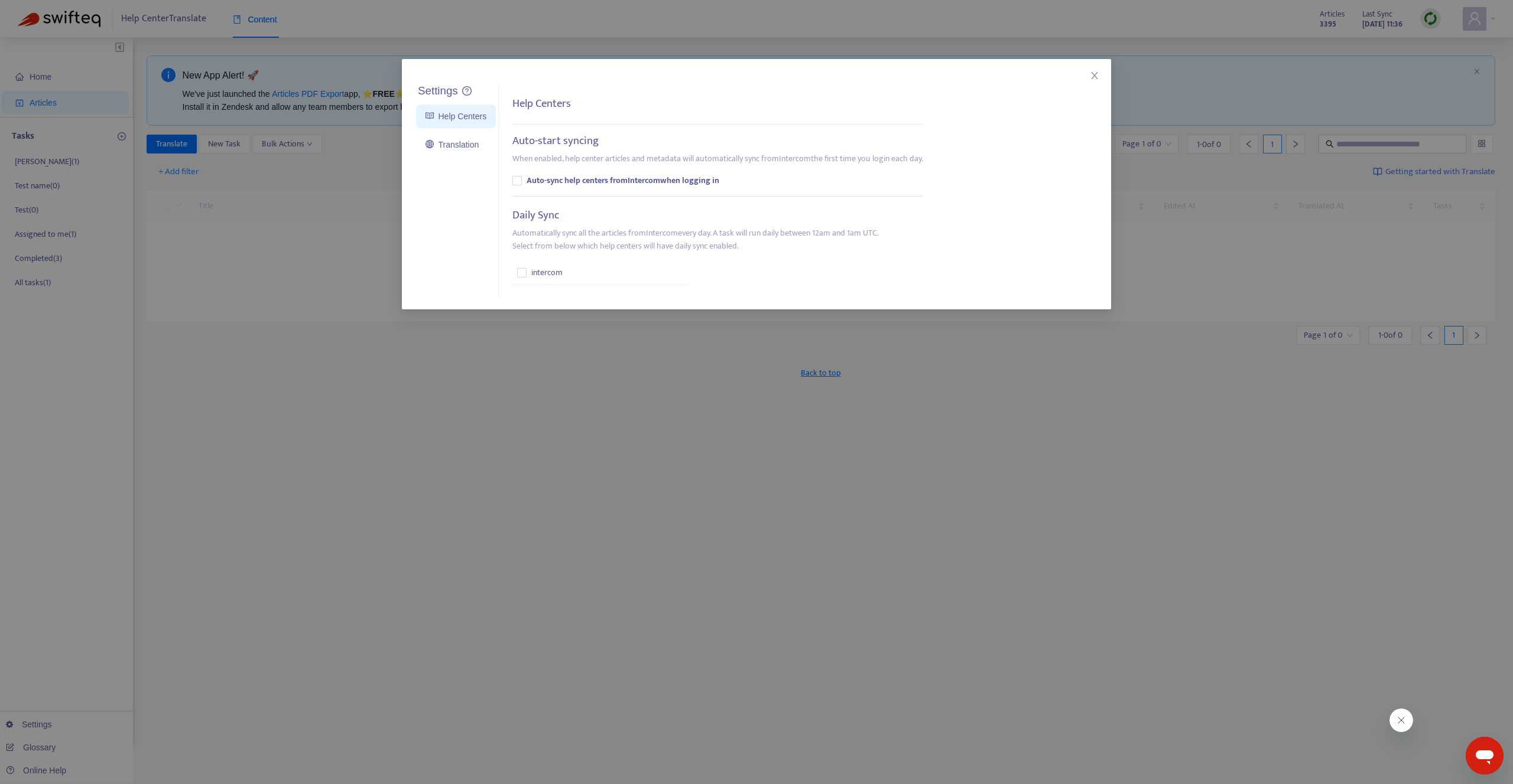
click at [594, 203] on div "Help Centers Auto-start syncing When enabled, help center articles and metadata…" at bounding box center [722, 191] width 419 height 187
click at [479, 147] on link "Translation" at bounding box center [451, 145] width 53 height 10
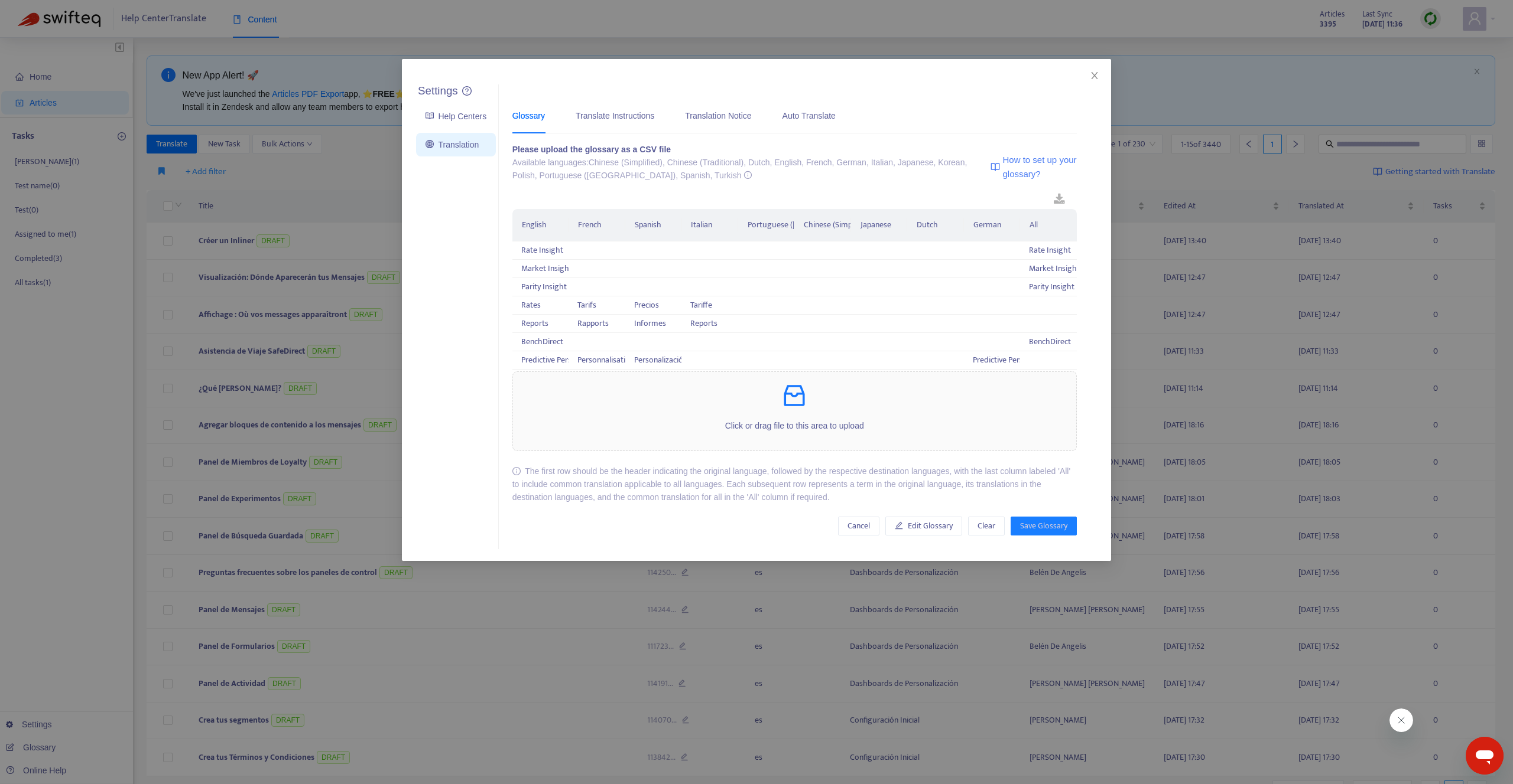
click at [307, 187] on div "Settings Help Centers Translation Settings Glossary Translate Instructions Tran…" at bounding box center [756, 392] width 1513 height 784
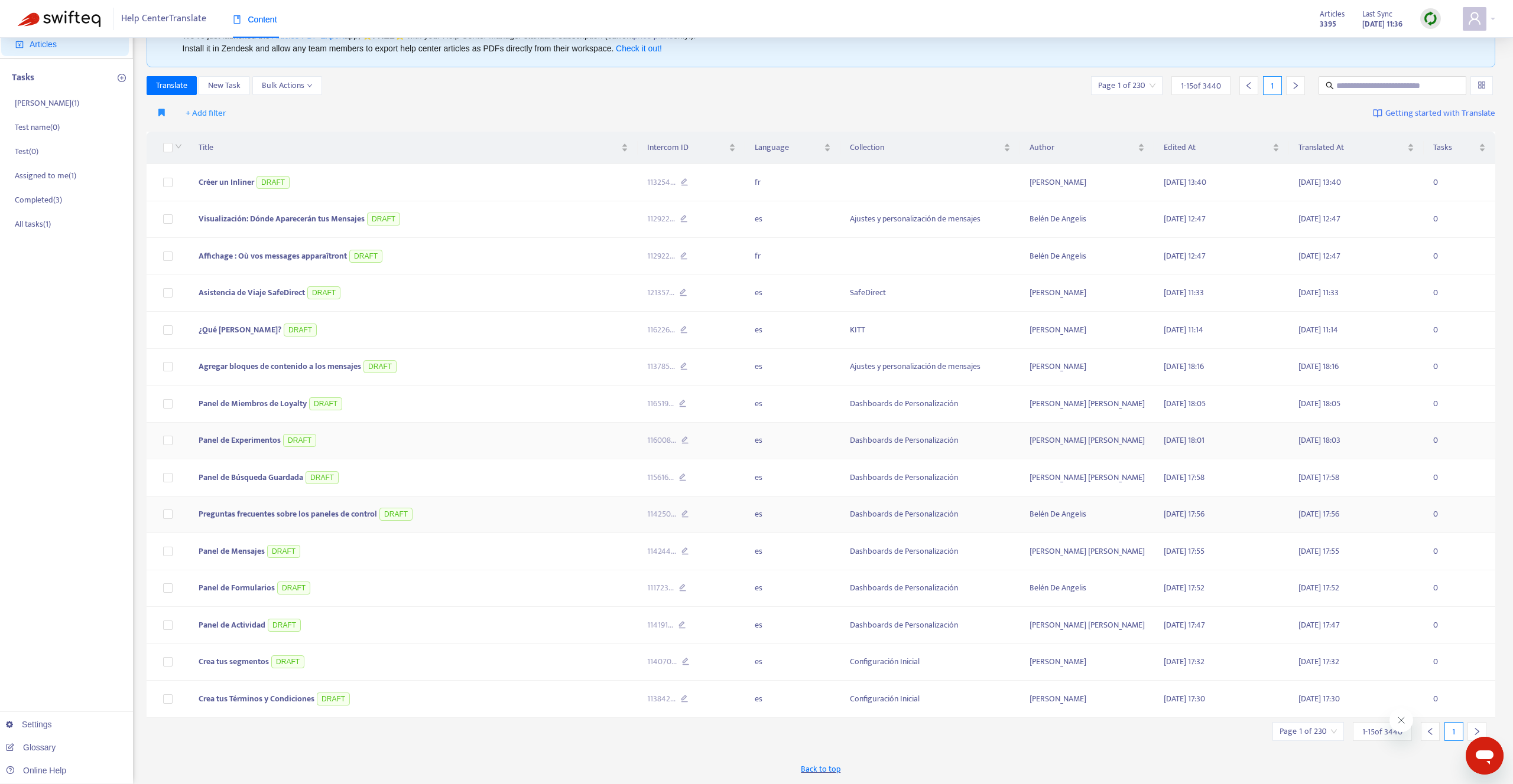
scroll to position [0, 0]
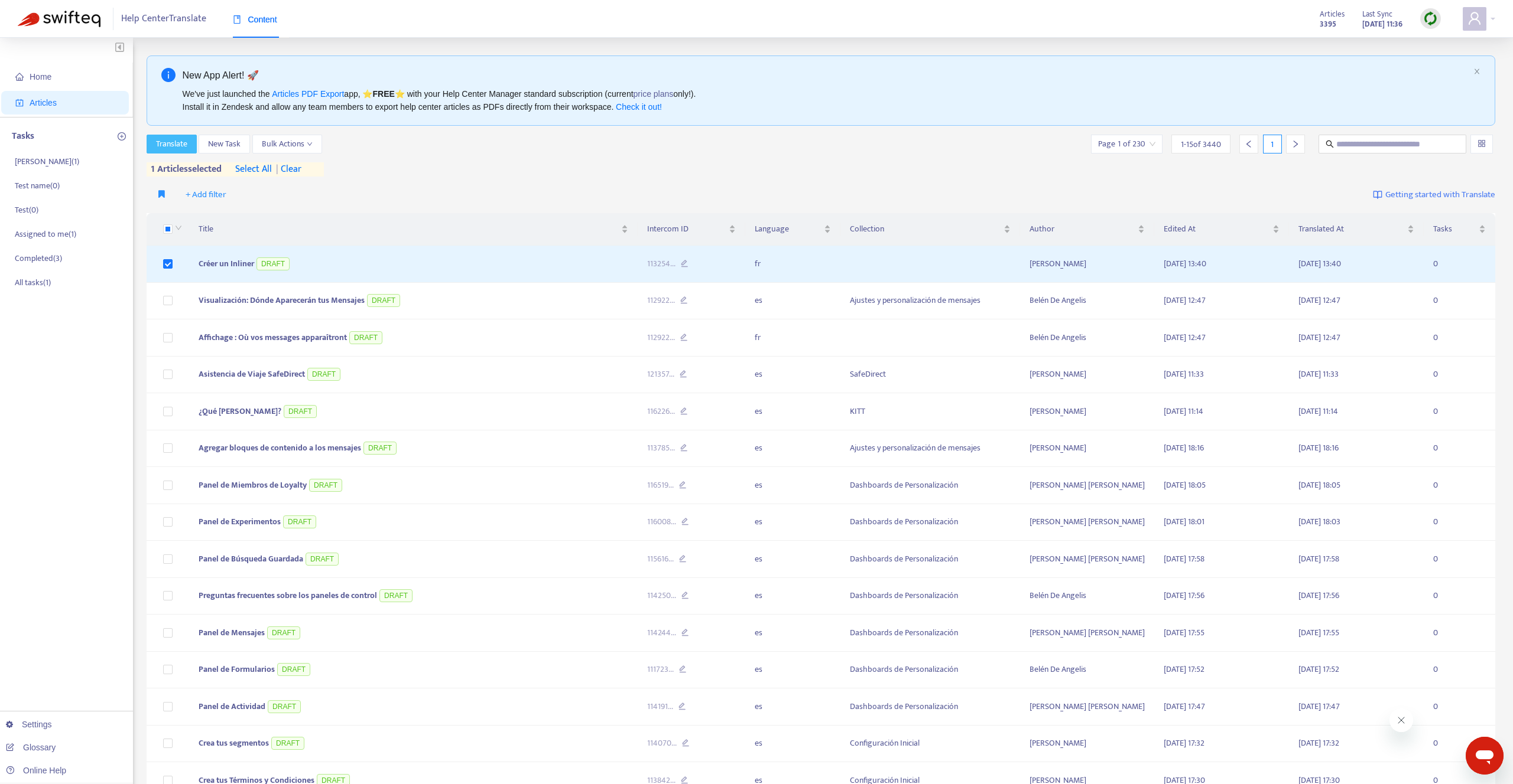
click at [182, 148] on span "Translate" at bounding box center [171, 144] width 31 height 13
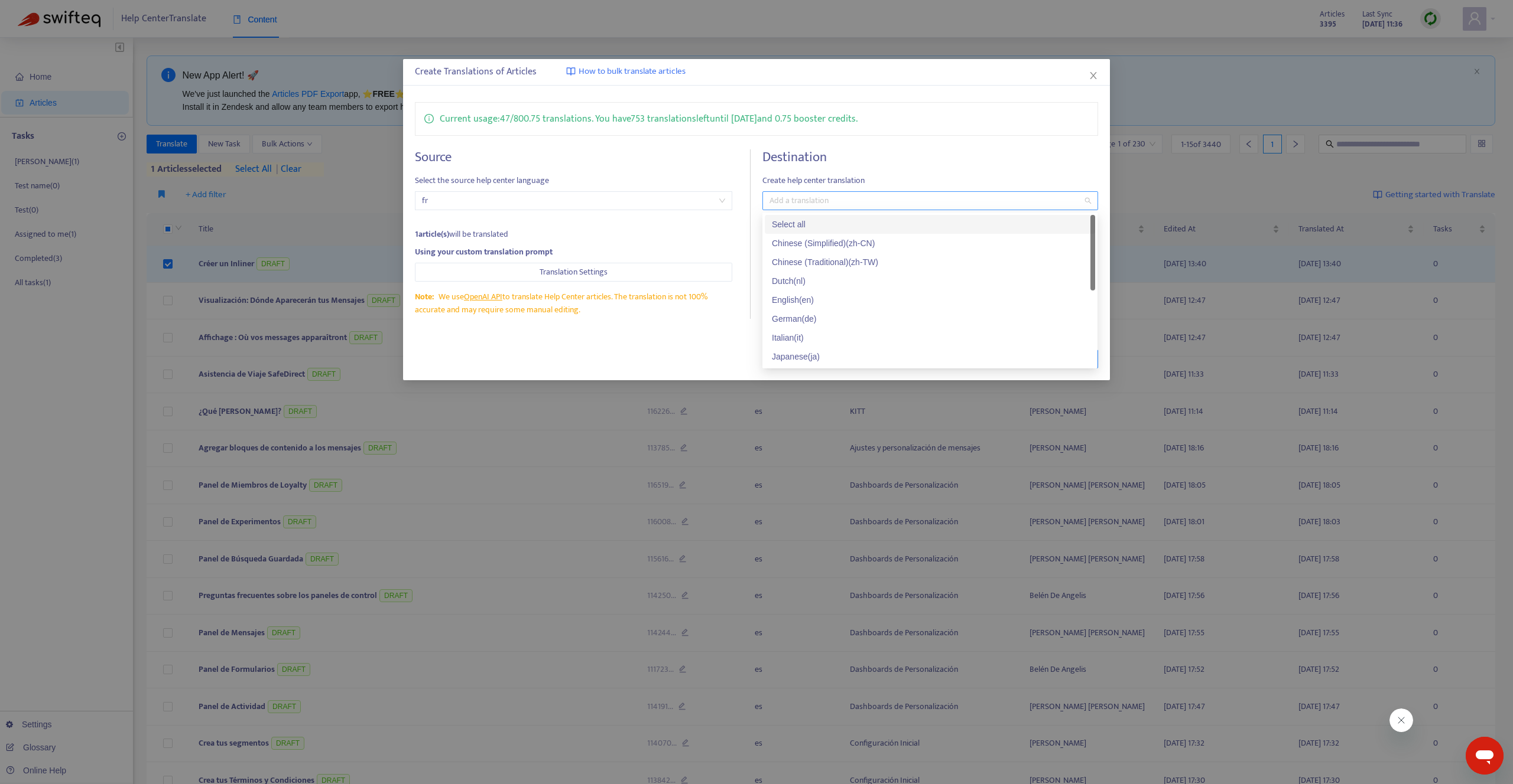
click at [847, 203] on div at bounding box center [923, 201] width 317 height 14
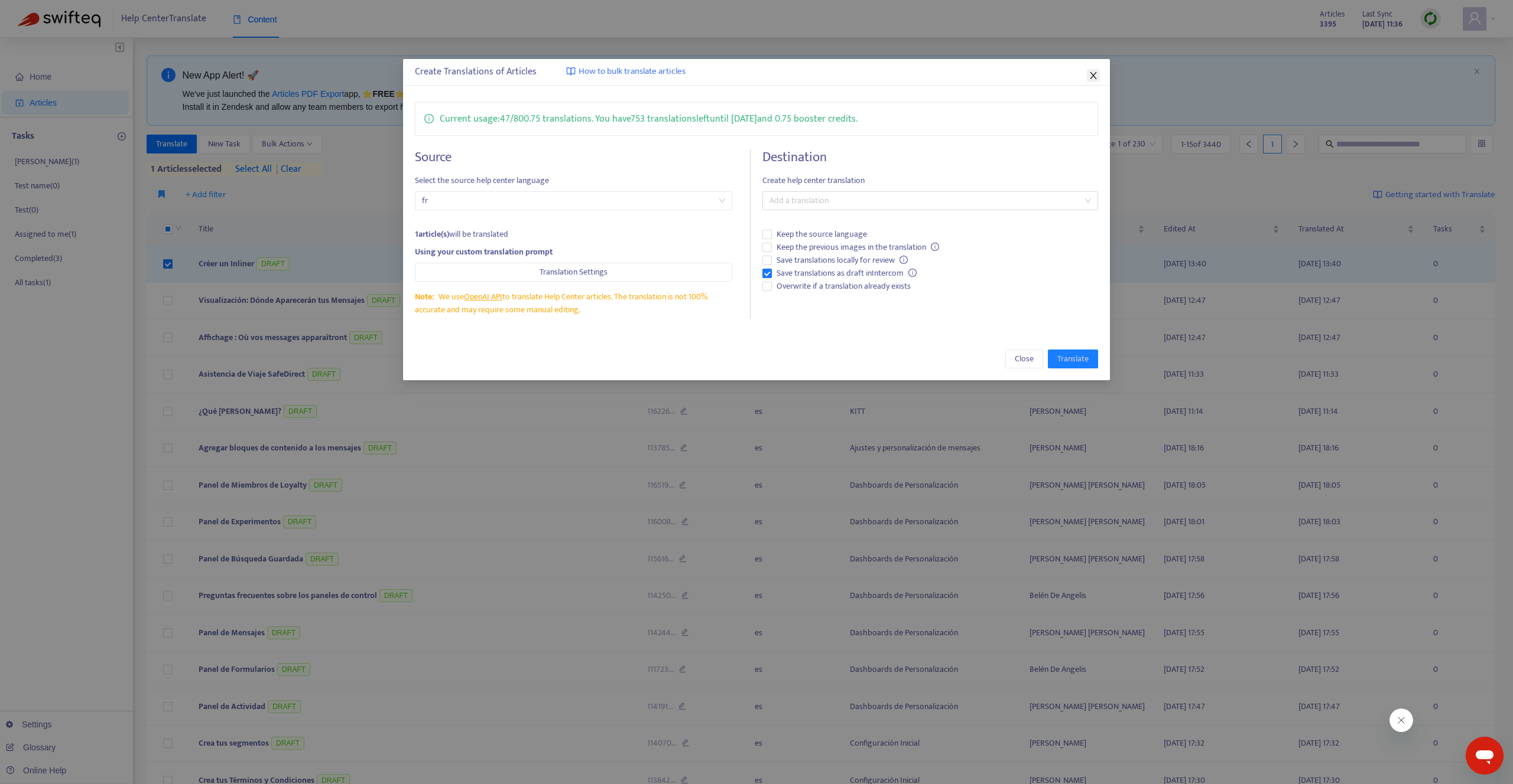
click at [1098, 74] on span "Close" at bounding box center [1093, 75] width 13 height 10
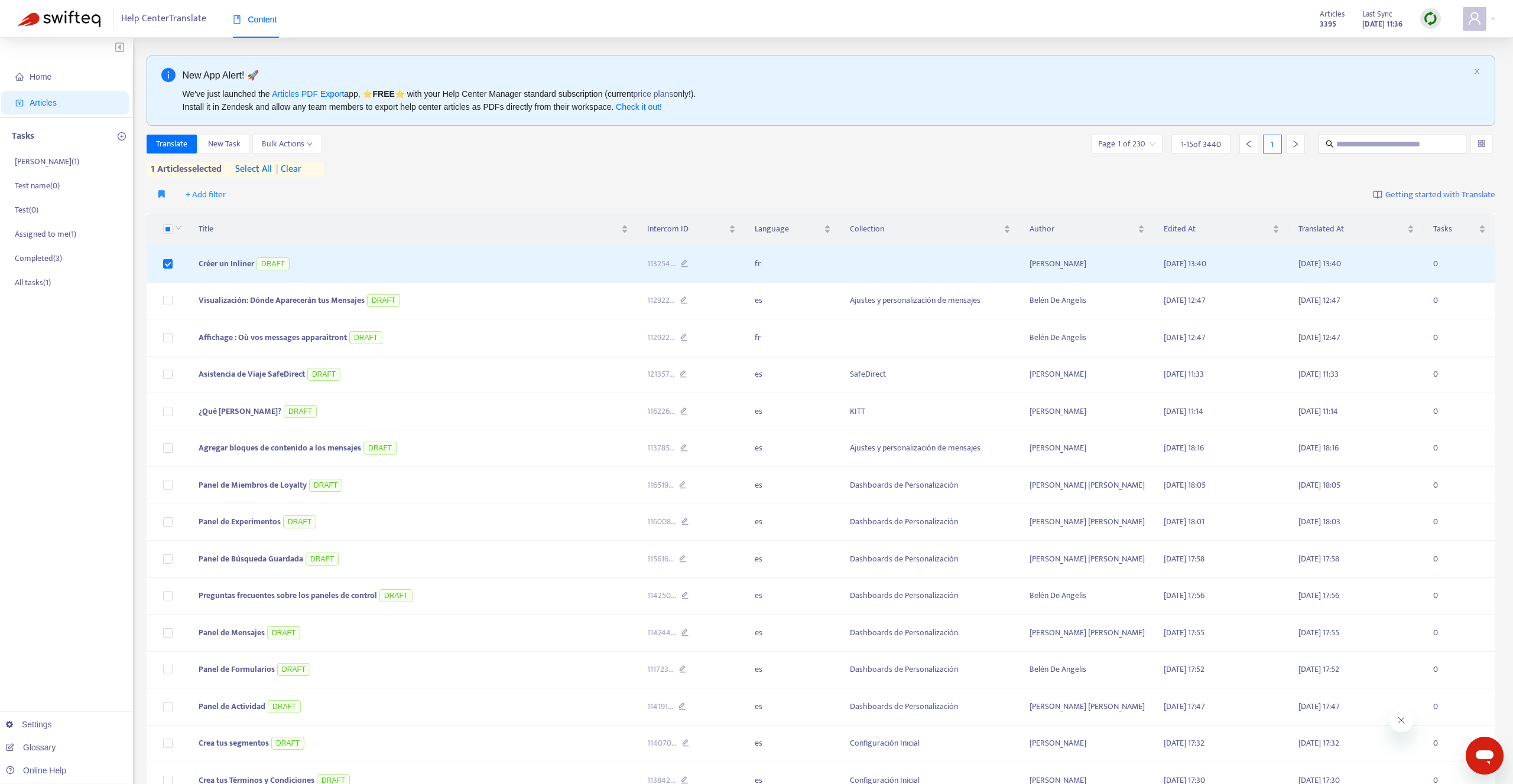
click at [293, 167] on span "| clear" at bounding box center [287, 169] width 29 height 14
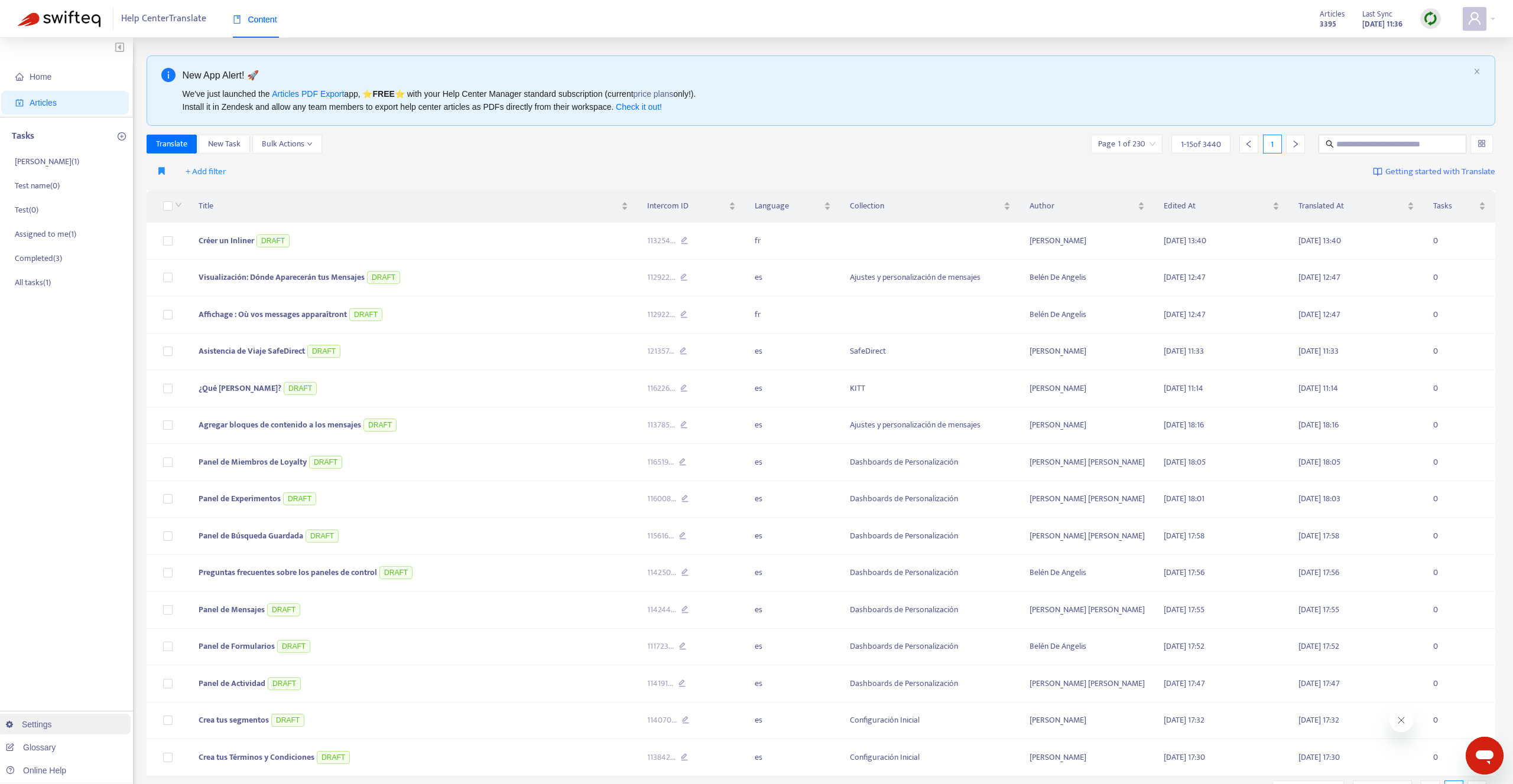
click at [45, 721] on link "Settings" at bounding box center [28, 725] width 46 height 10
click at [0, 0] on div "Settings Help Centers Translation Settings Glossary Translate Instructions Tran…" at bounding box center [0, 0] width 0 height 0
click at [45, 721] on link "Settings" at bounding box center [28, 725] width 46 height 10
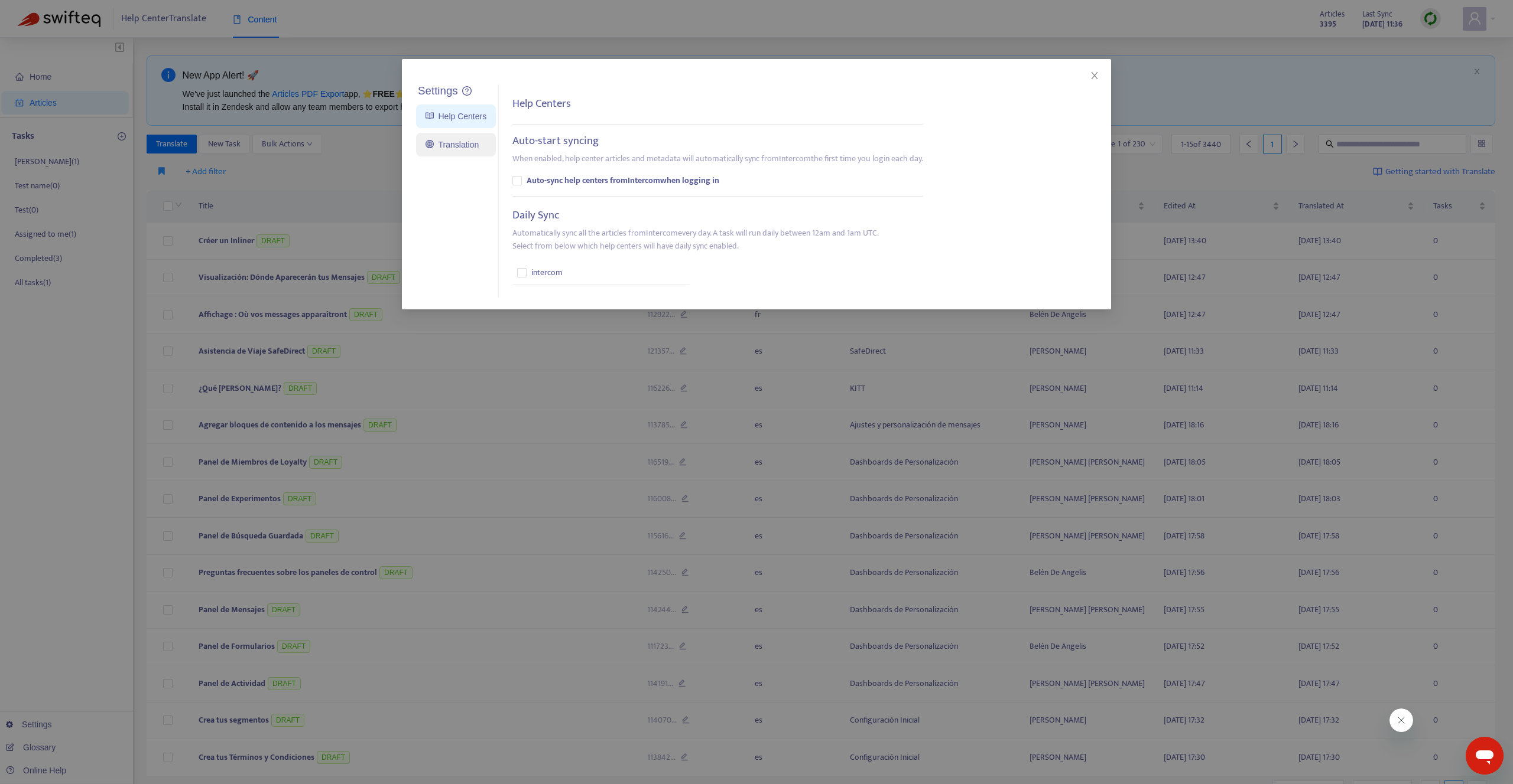
click at [459, 150] on link "Translation" at bounding box center [451, 145] width 53 height 10
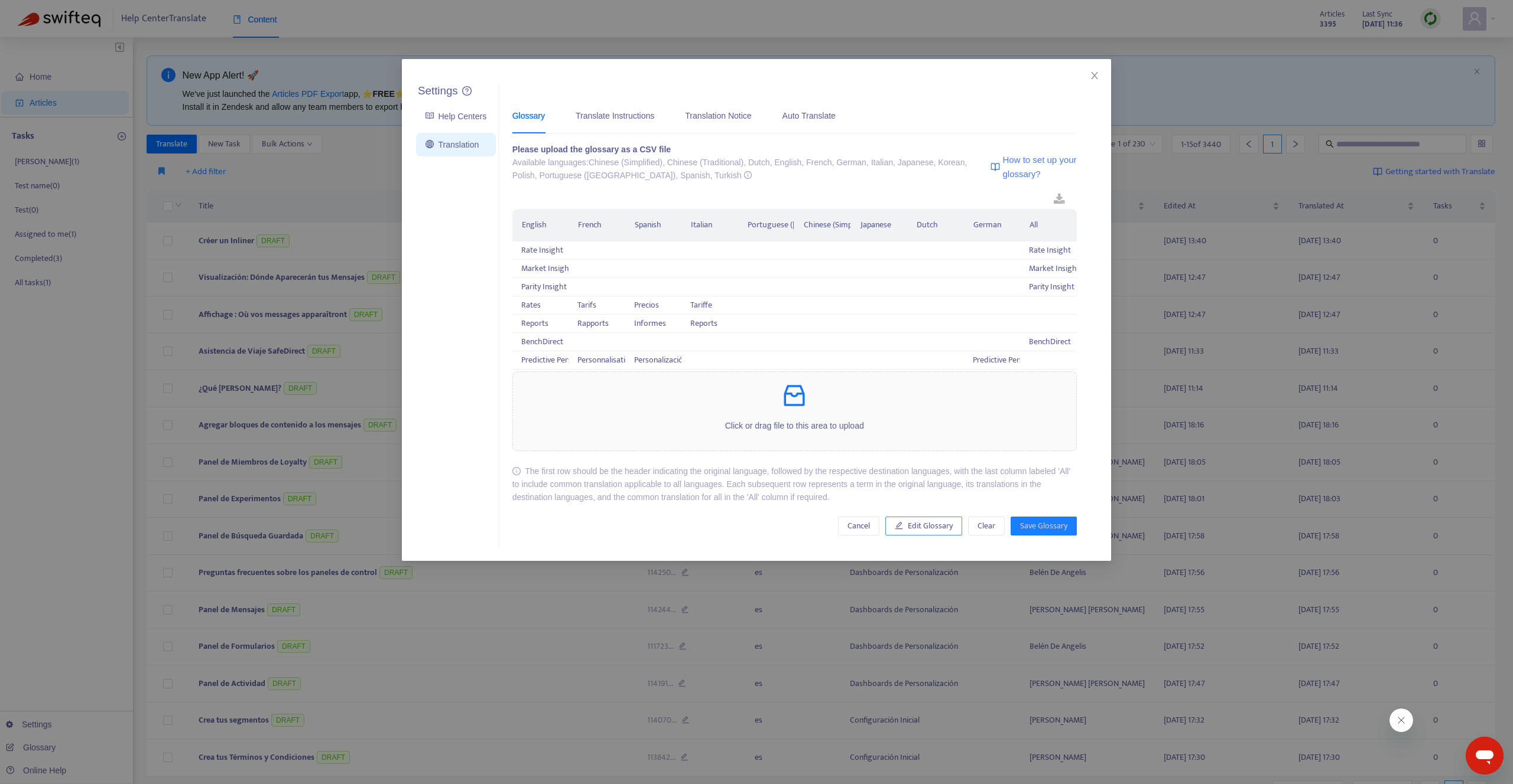
click at [932, 524] on span "Edit Glossary" at bounding box center [930, 526] width 45 height 13
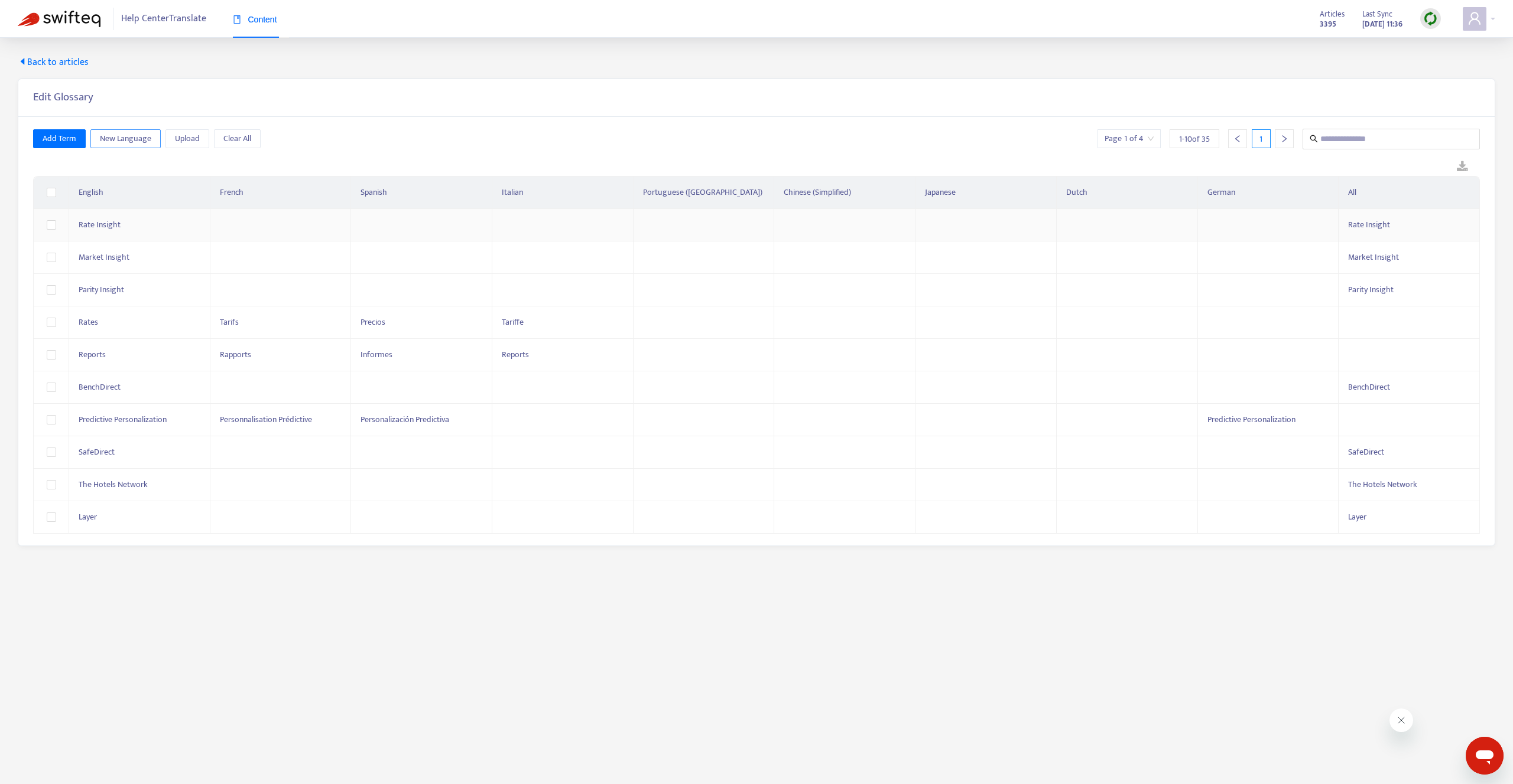
click at [112, 138] on span "New Language" at bounding box center [125, 138] width 51 height 13
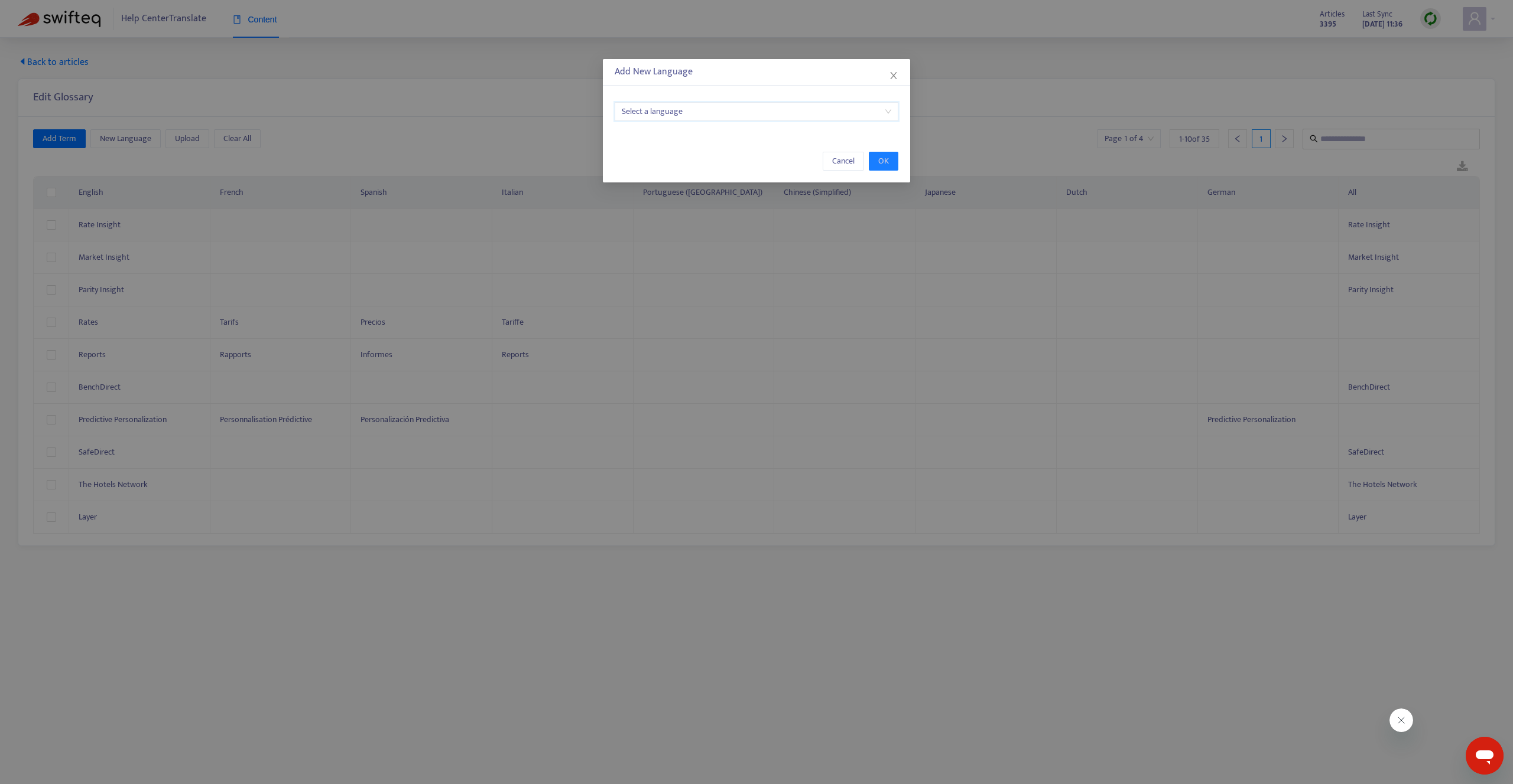
click at [665, 116] on input "search" at bounding box center [756, 112] width 269 height 18
click at [842, 149] on div "Cancel OK" at bounding box center [756, 161] width 307 height 42
click at [840, 158] on span "Cancel" at bounding box center [843, 161] width 23 height 13
